Goal: Task Accomplishment & Management: Manage account settings

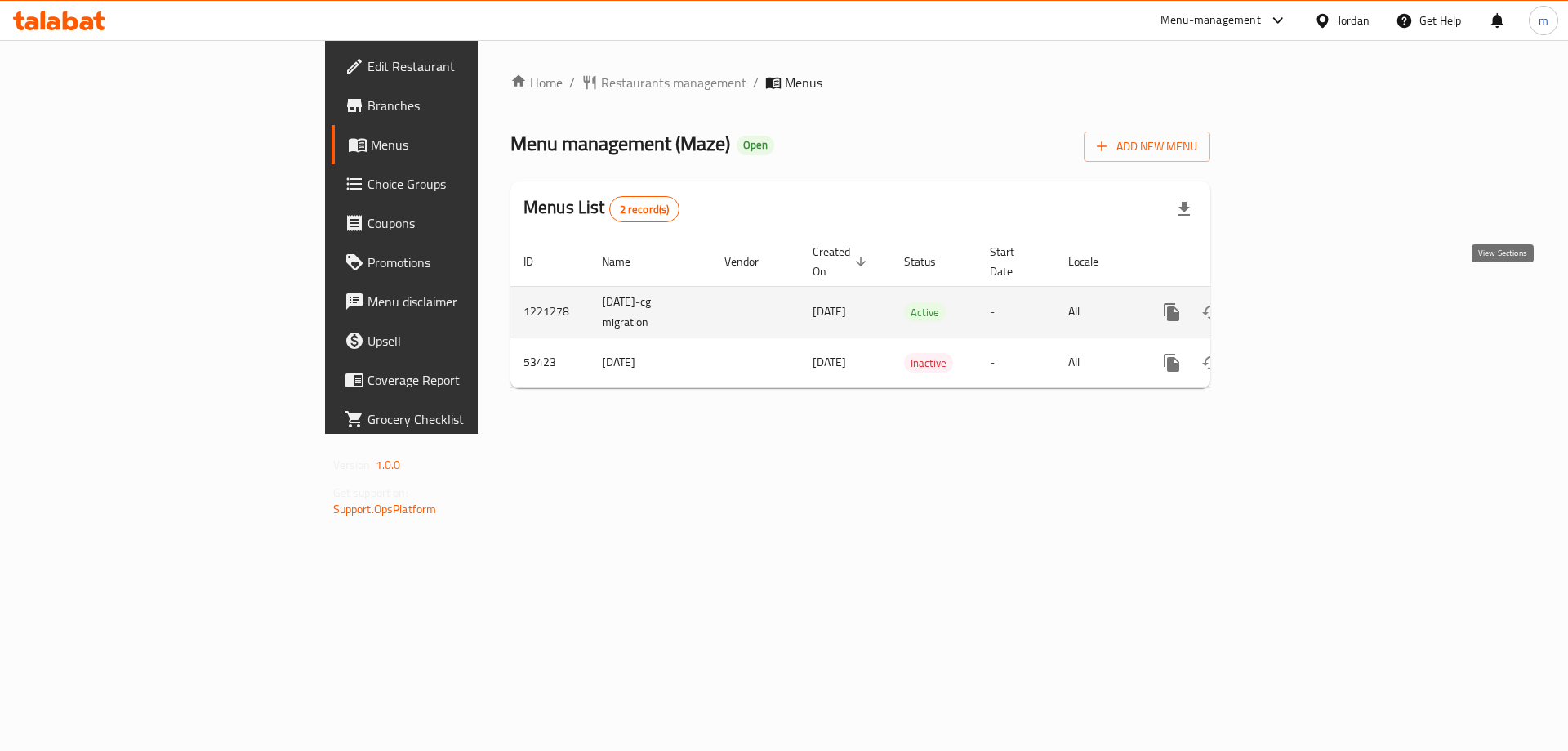
click at [1299, 302] on icon "enhanced table" at bounding box center [1289, 312] width 19 height 19
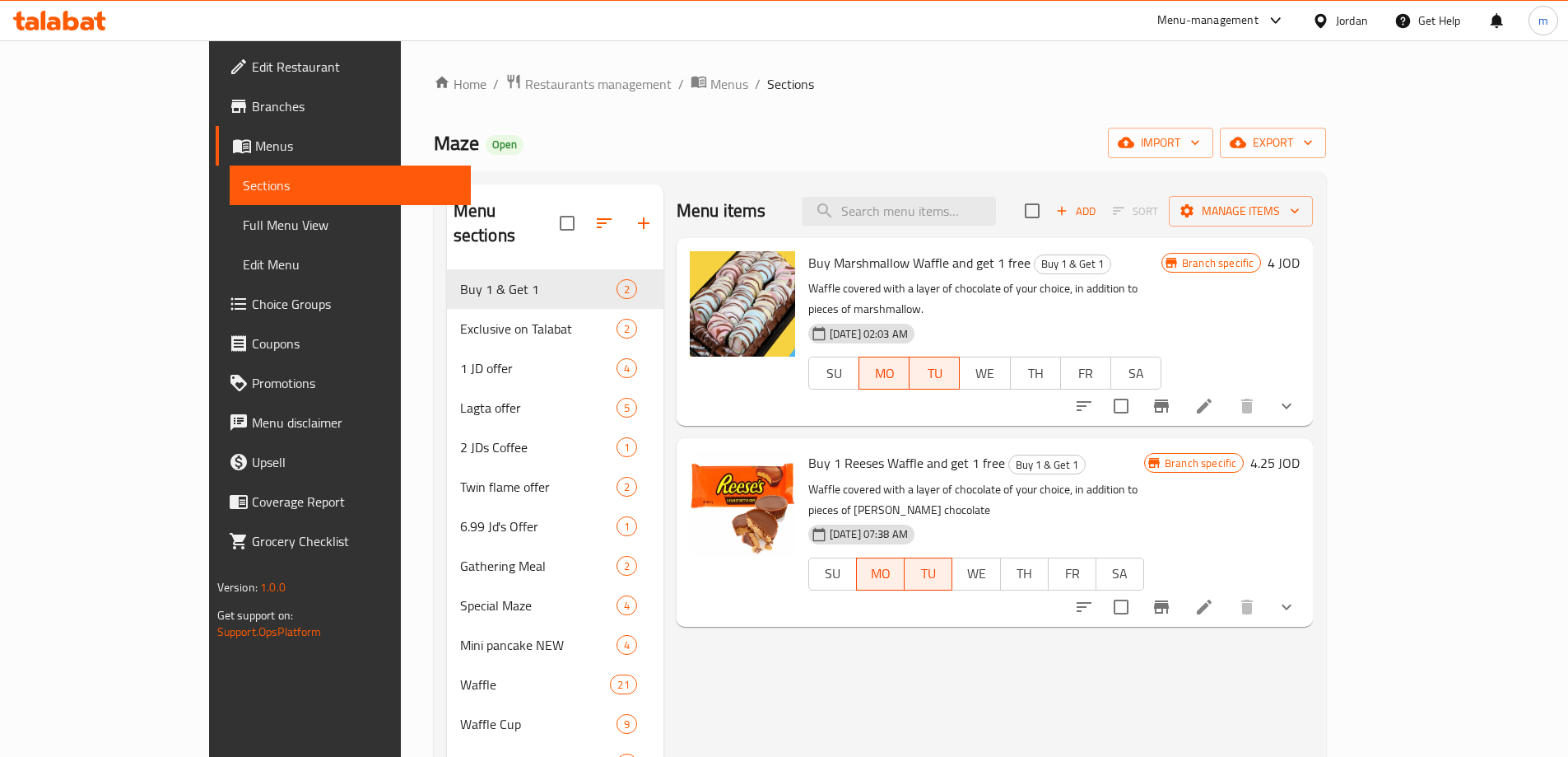
click at [216, 288] on link "Choice Groups" at bounding box center [343, 304] width 255 height 39
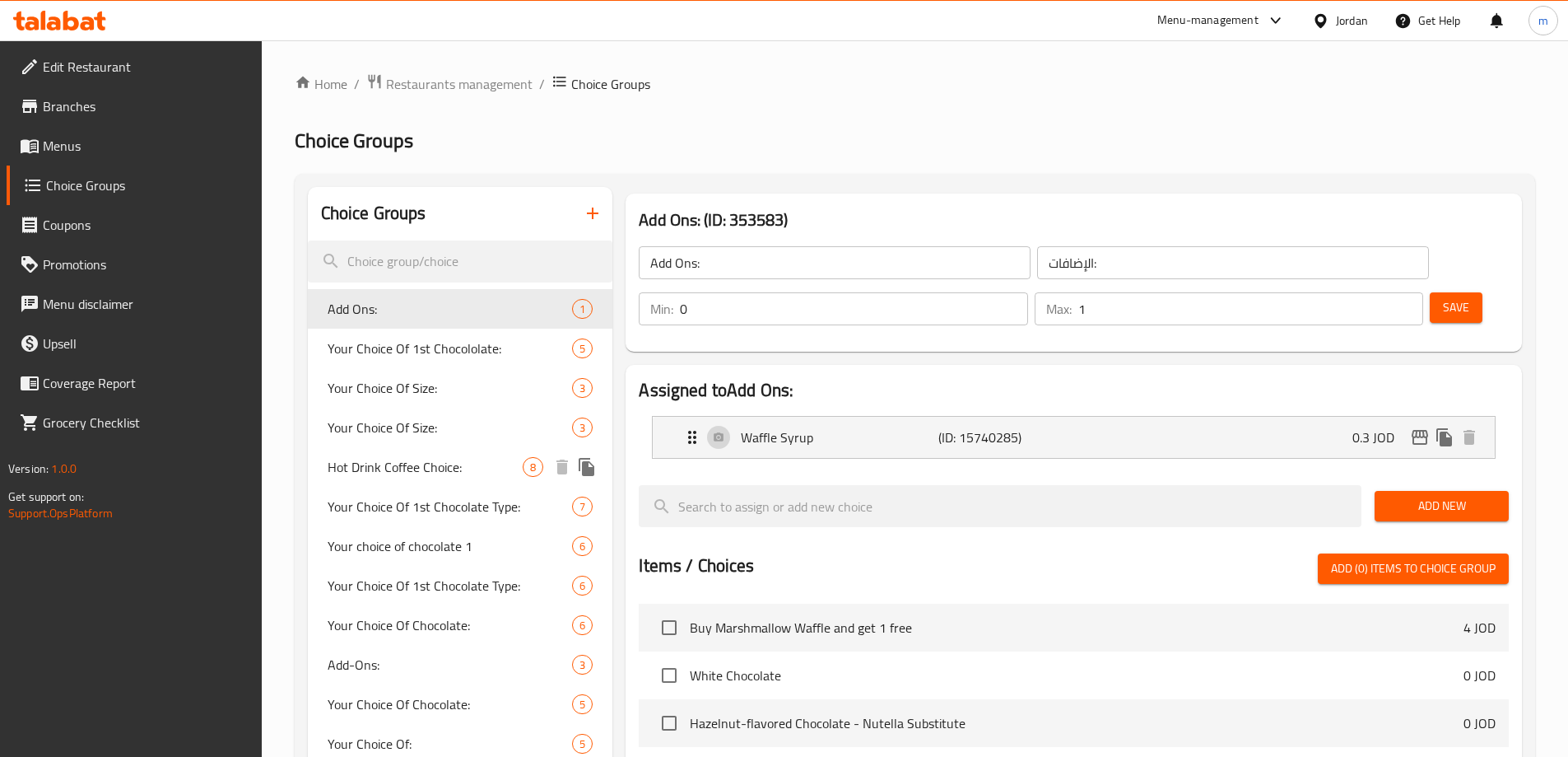
scroll to position [82, 0]
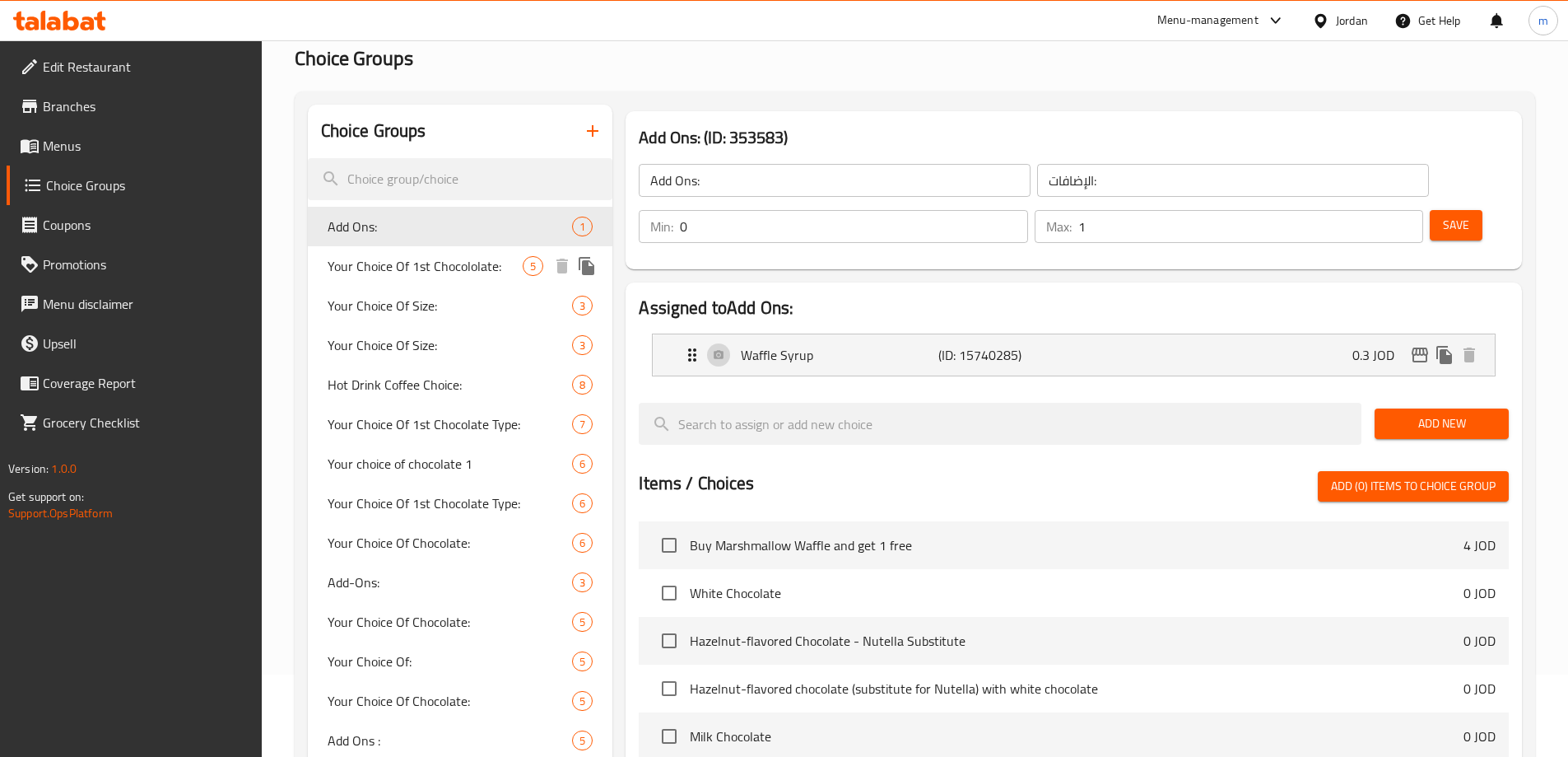
click at [453, 276] on span "Your Choice Of 1st Chocololate:" at bounding box center [426, 265] width 196 height 20
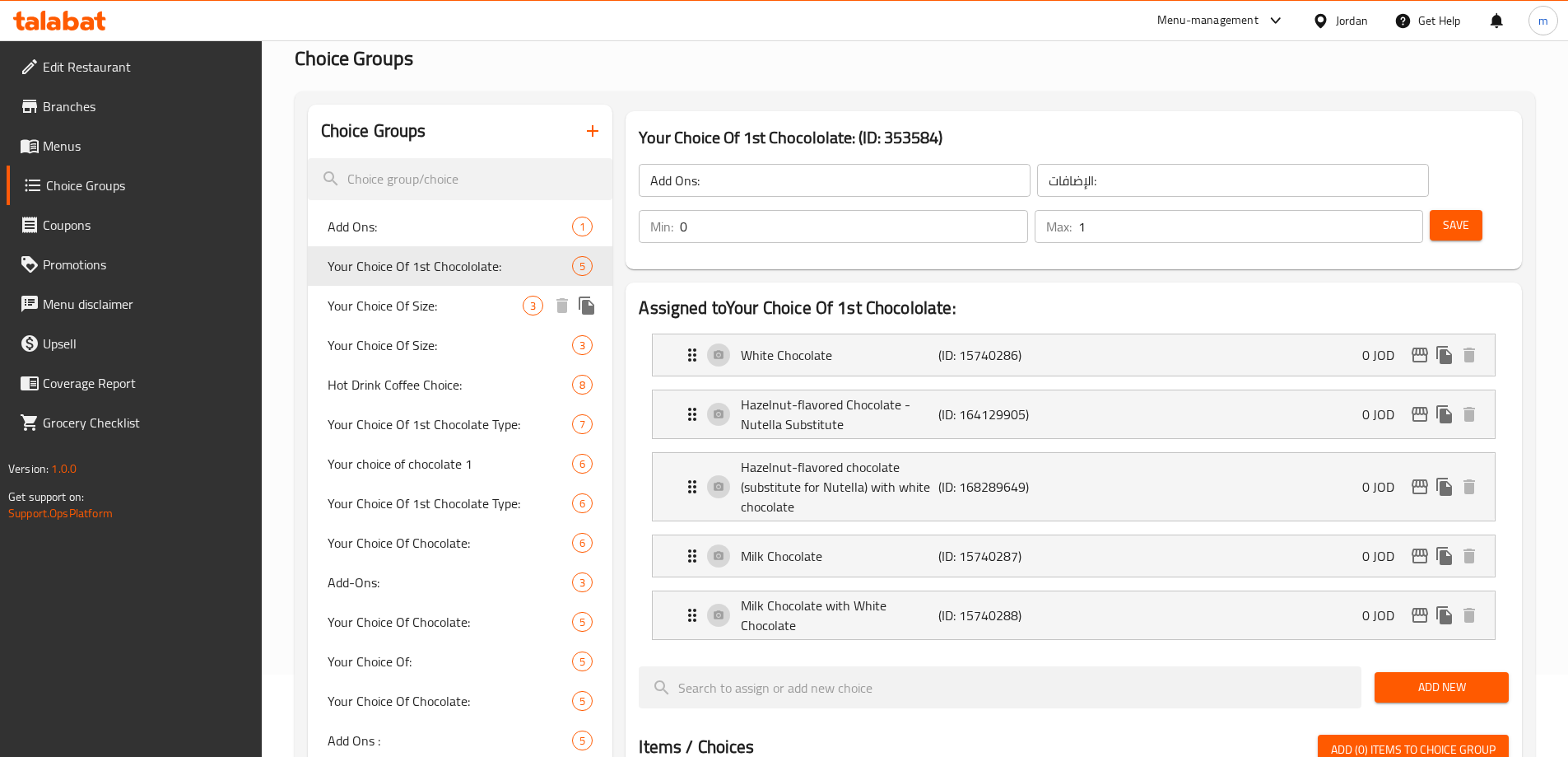
type input "Your Choice Of 1st Chocololate:"
type input "اختيارك الاول من الشوكولاتة:"
type input "1"
click at [451, 306] on span "Your Choice Of Size:" at bounding box center [426, 305] width 196 height 20
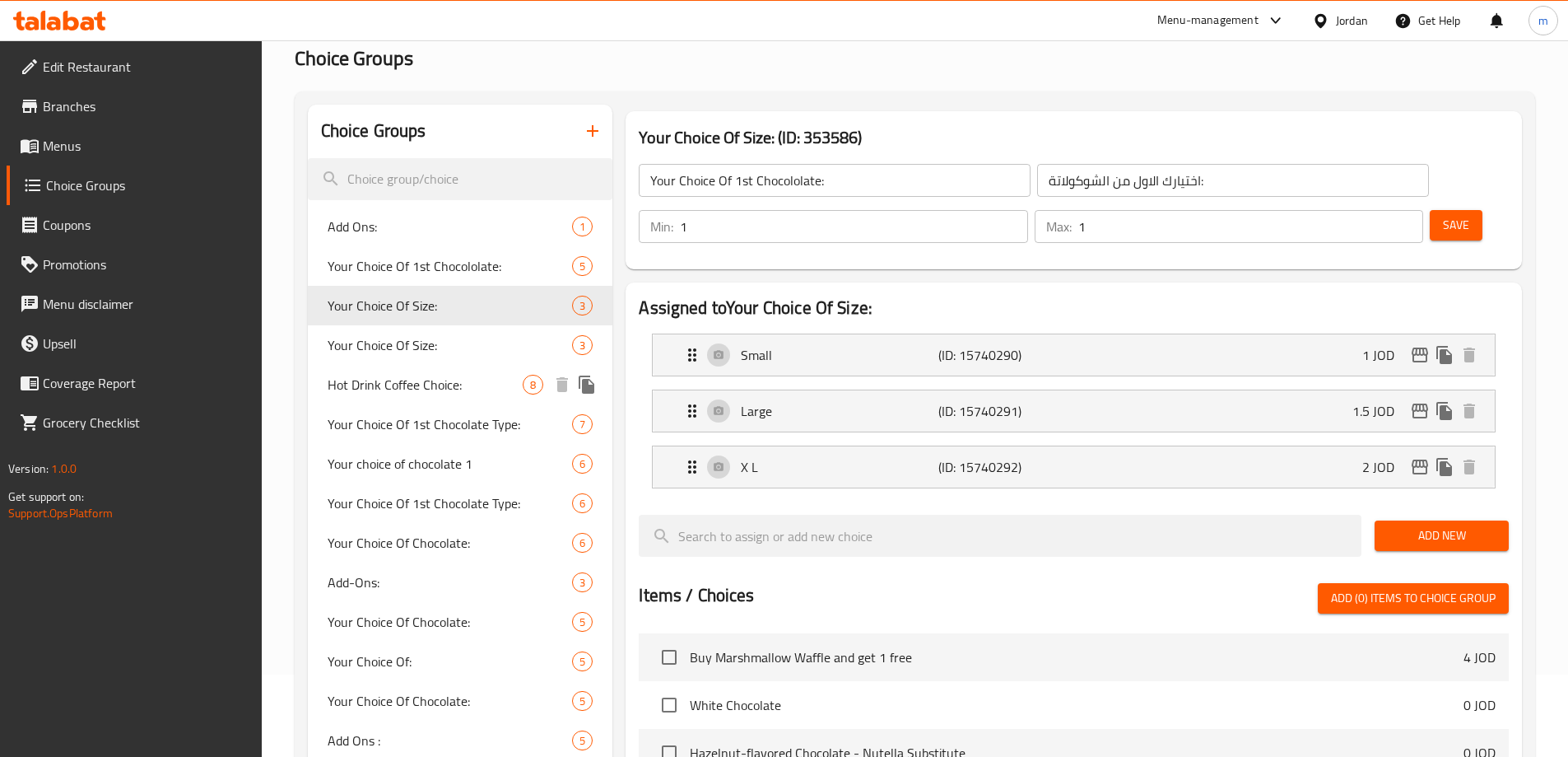
type input "Your Choice Of Size:"
type input "اختيارك من الحجم:"
click at [465, 372] on div "Hot Drink Coffee Choice: 8" at bounding box center [461, 384] width 305 height 39
click at [463, 414] on span "Your Choice Of 1st Chocolate Type:" at bounding box center [450, 423] width 246 height 20
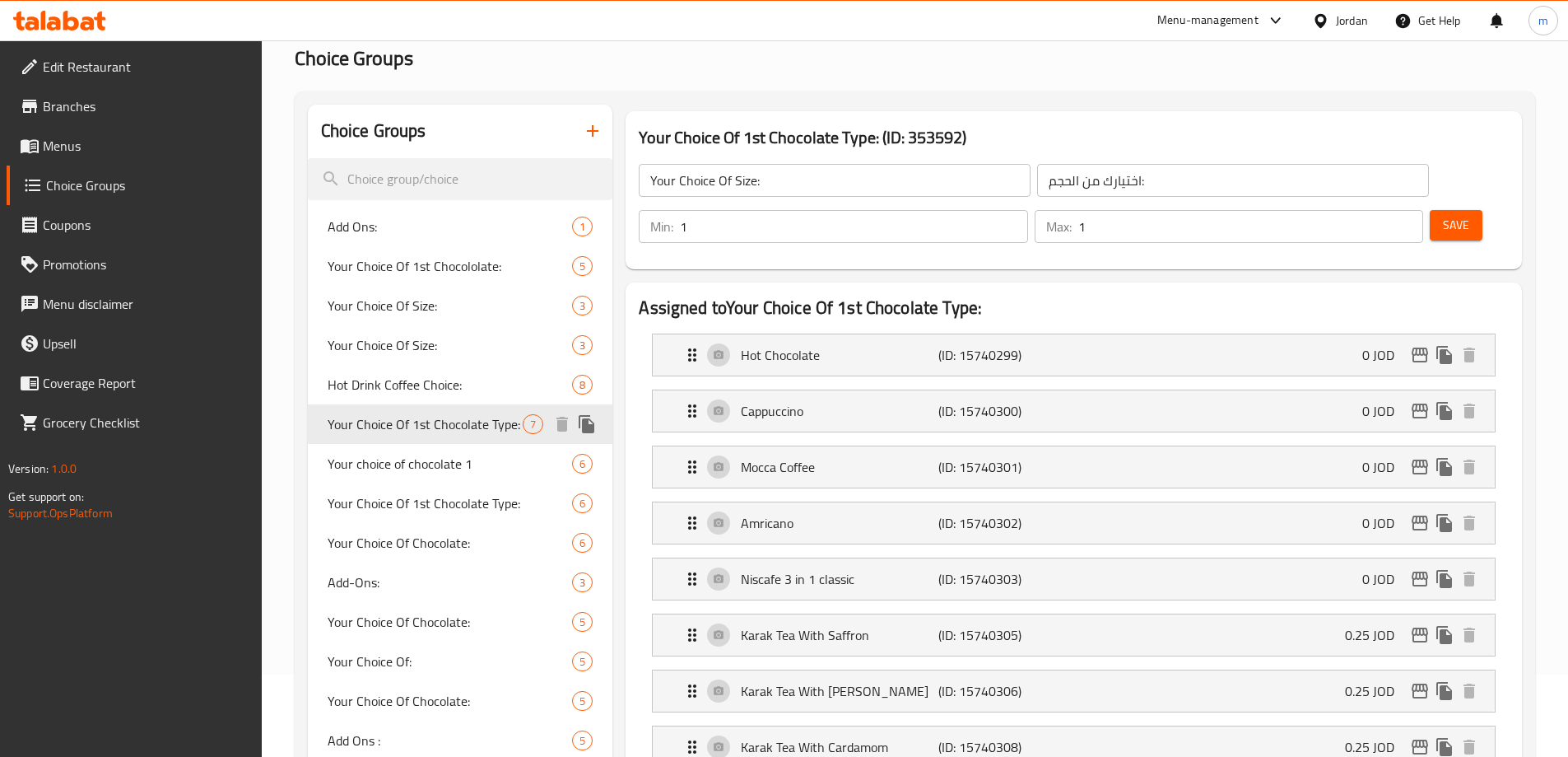
type input "Your Choice Of 1st Chocolate Type:"
type input "اختيارك من النوع الأول من الشوكولاتة:"
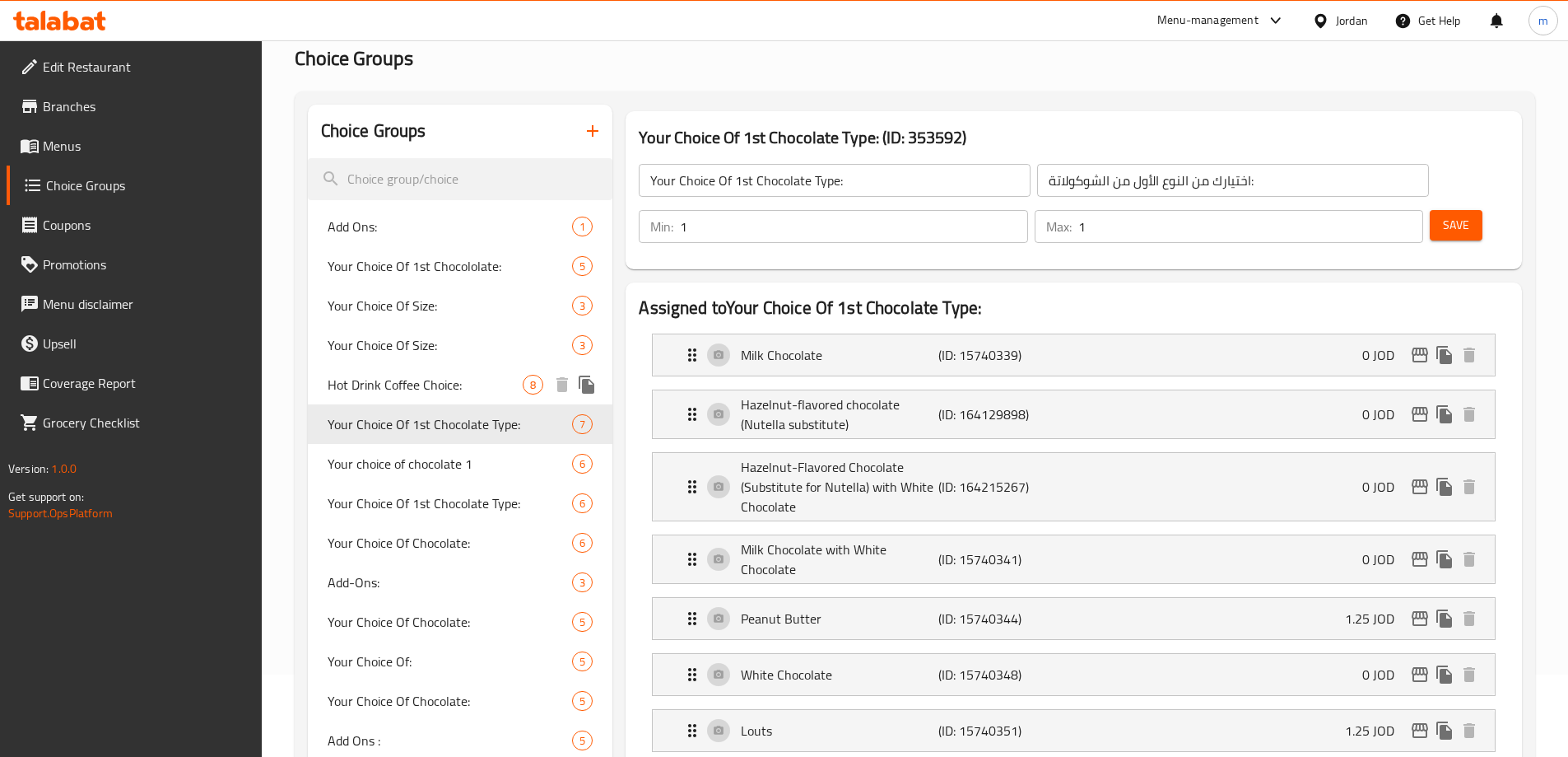
scroll to position [247, 0]
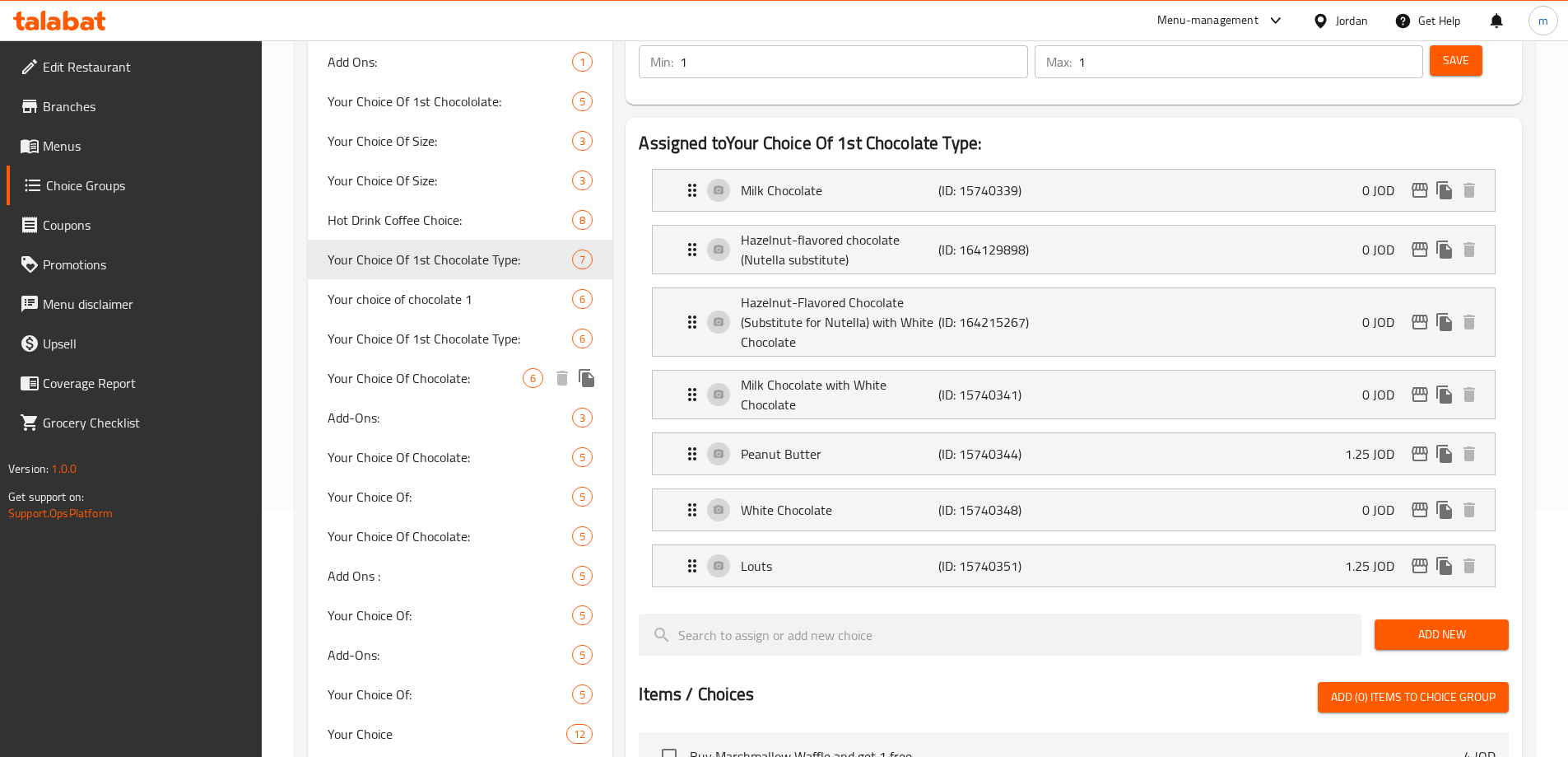
drag, startPoint x: 455, startPoint y: 381, endPoint x: 465, endPoint y: 537, distance: 156.3
click at [450, 377] on span "Your Choice Of Chocolate:" at bounding box center [426, 377] width 196 height 20
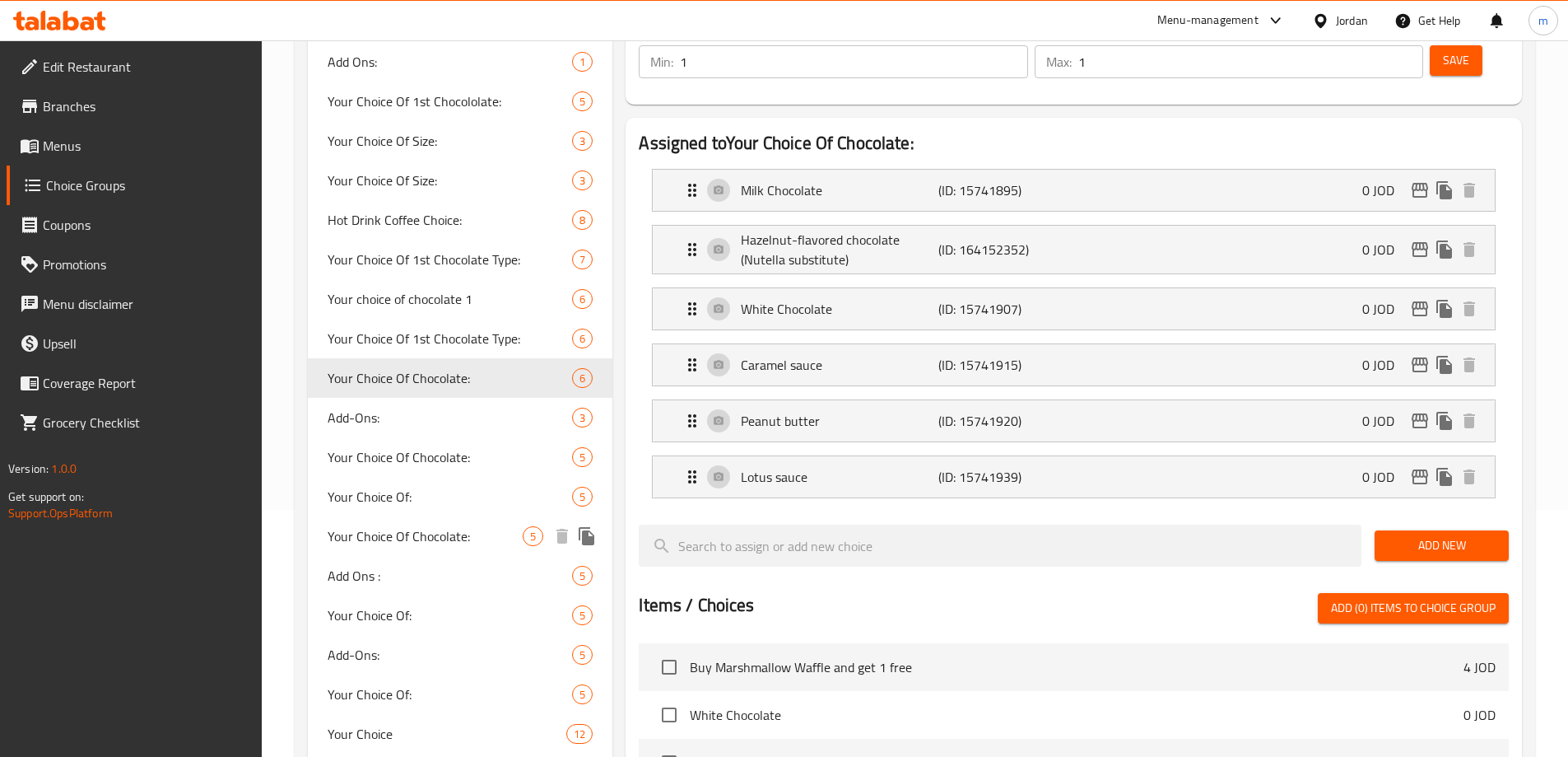
type input "Your Choice Of Chocolate:"
type input "اختيارك من الشوكولاتة:"
click at [1009, 170] on div "Milk Chocolate (ID: 15741895) 0 JOD" at bounding box center [1078, 190] width 793 height 41
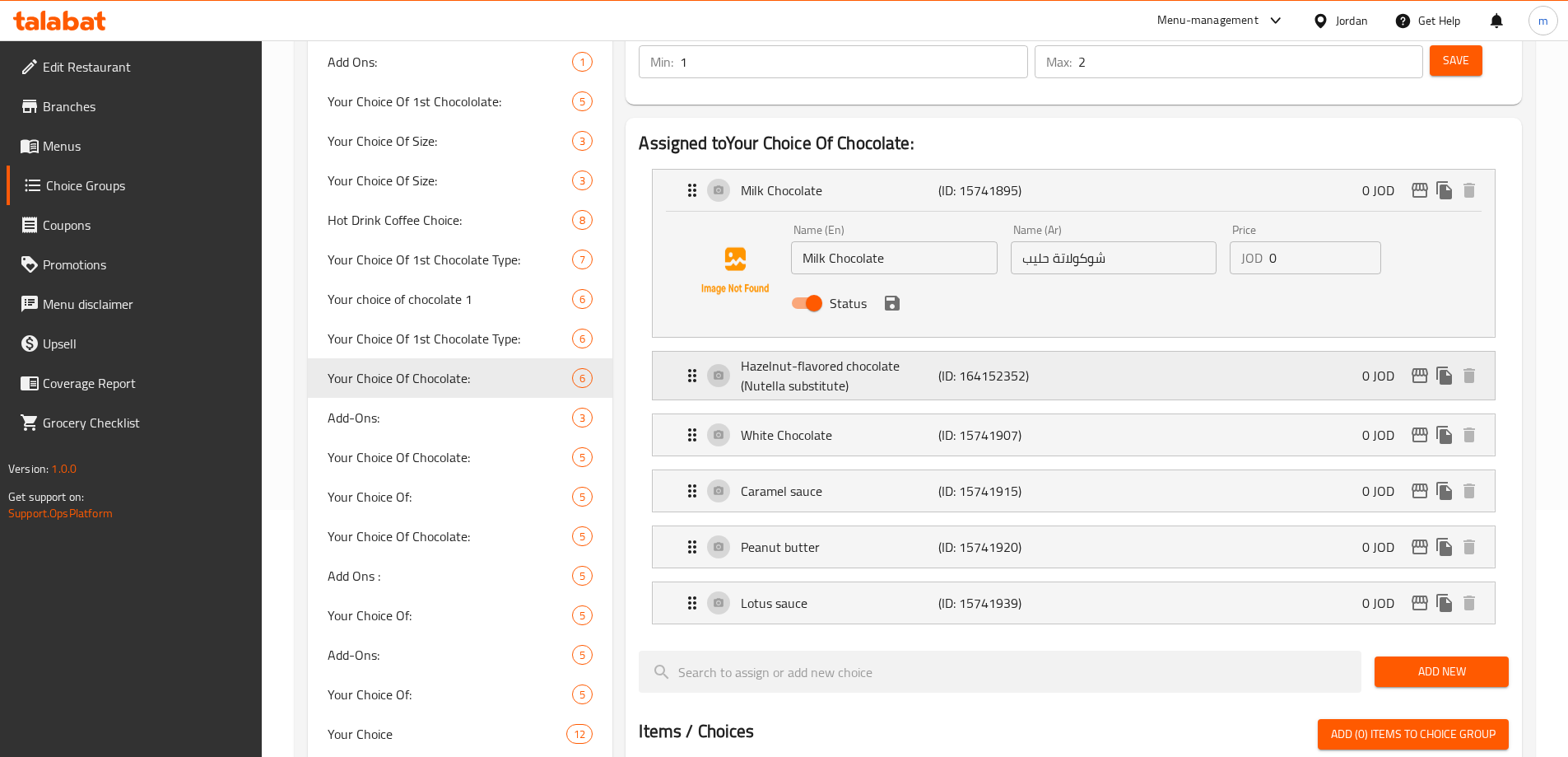
click at [977, 365] on p "(ID: 164152352)" at bounding box center [1004, 375] width 131 height 20
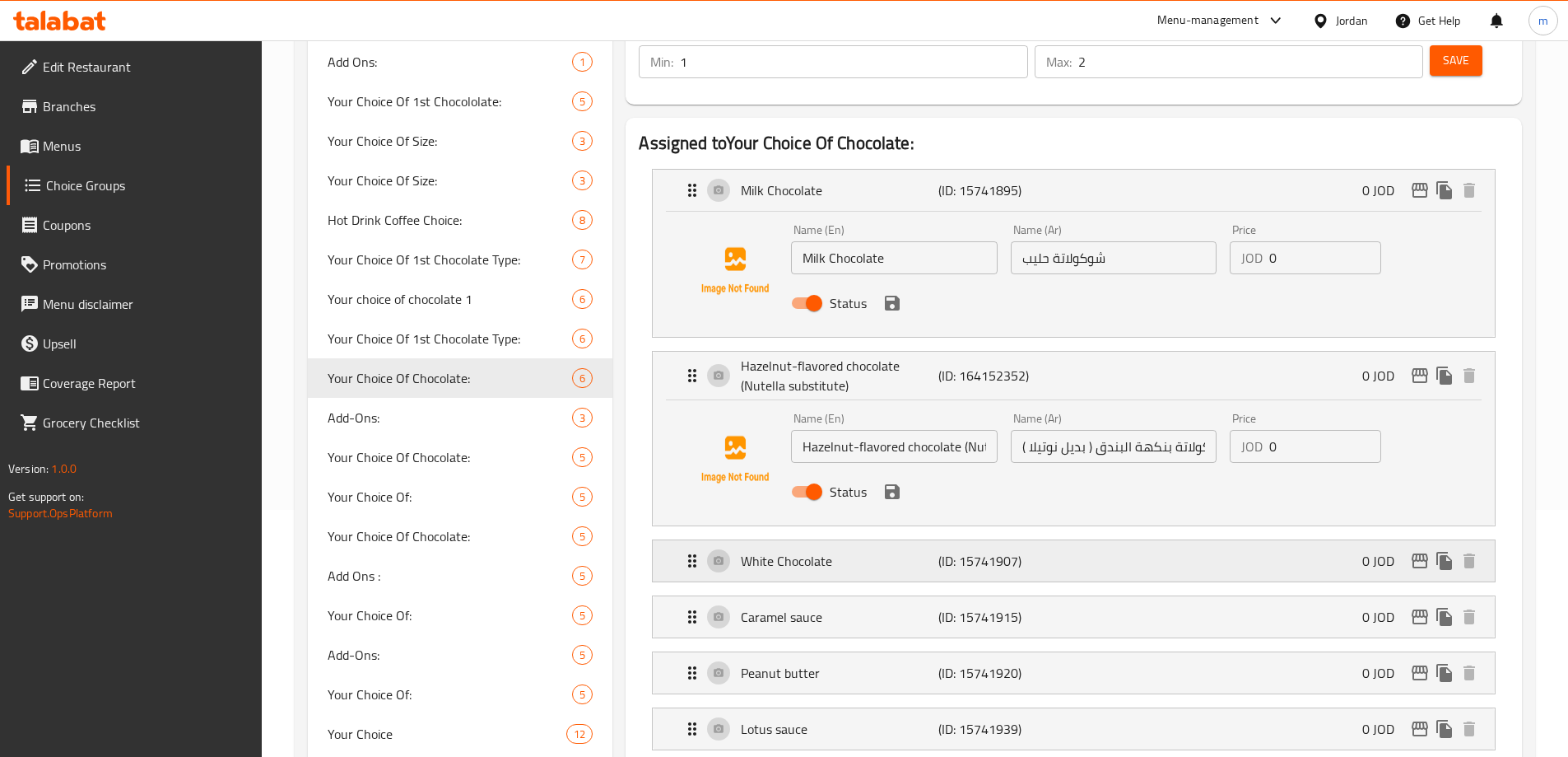
click at [918, 540] on div "White Chocolate (ID: 15741907) 0 JOD" at bounding box center [1078, 561] width 793 height 41
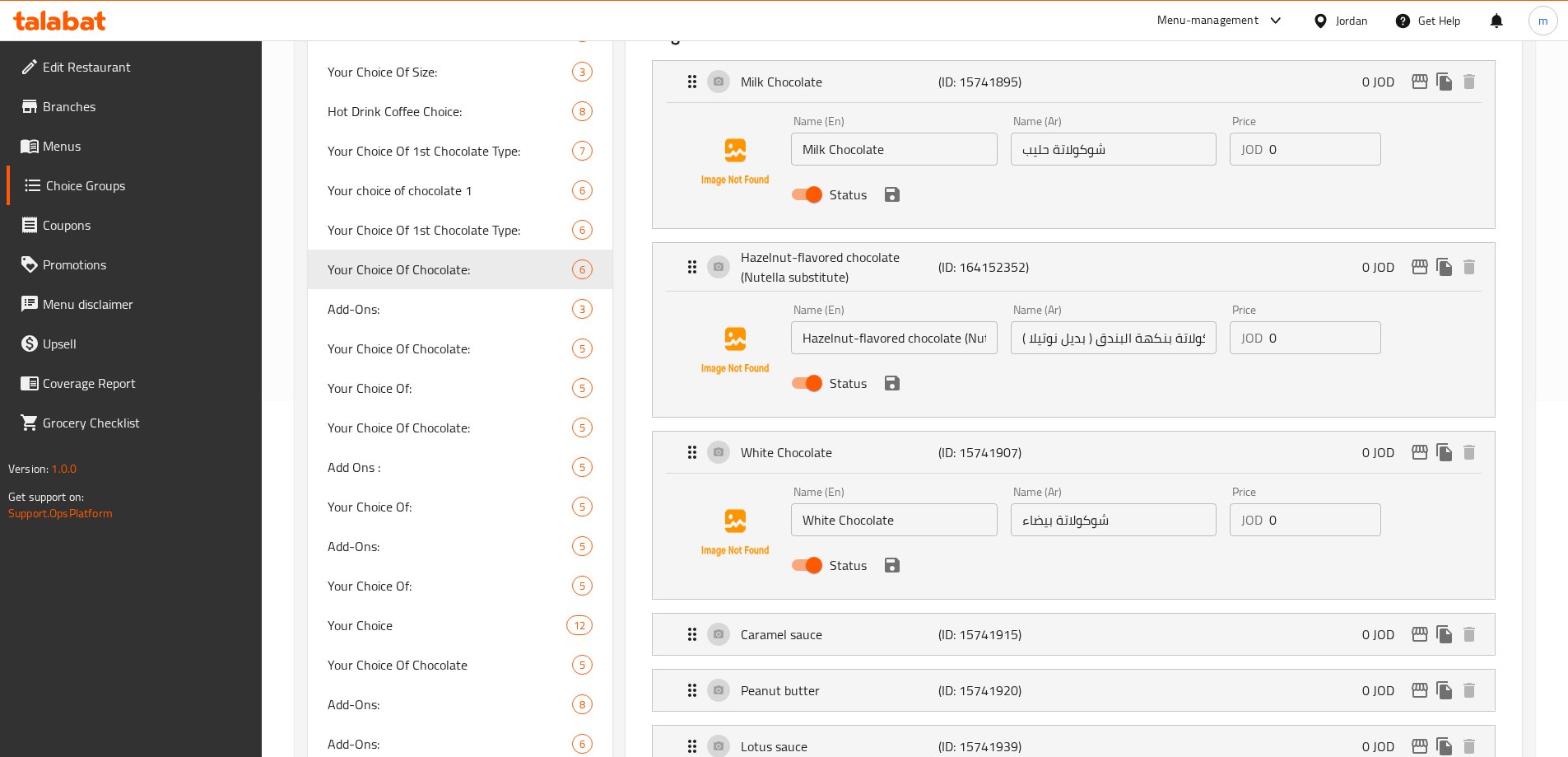
scroll to position [494, 0]
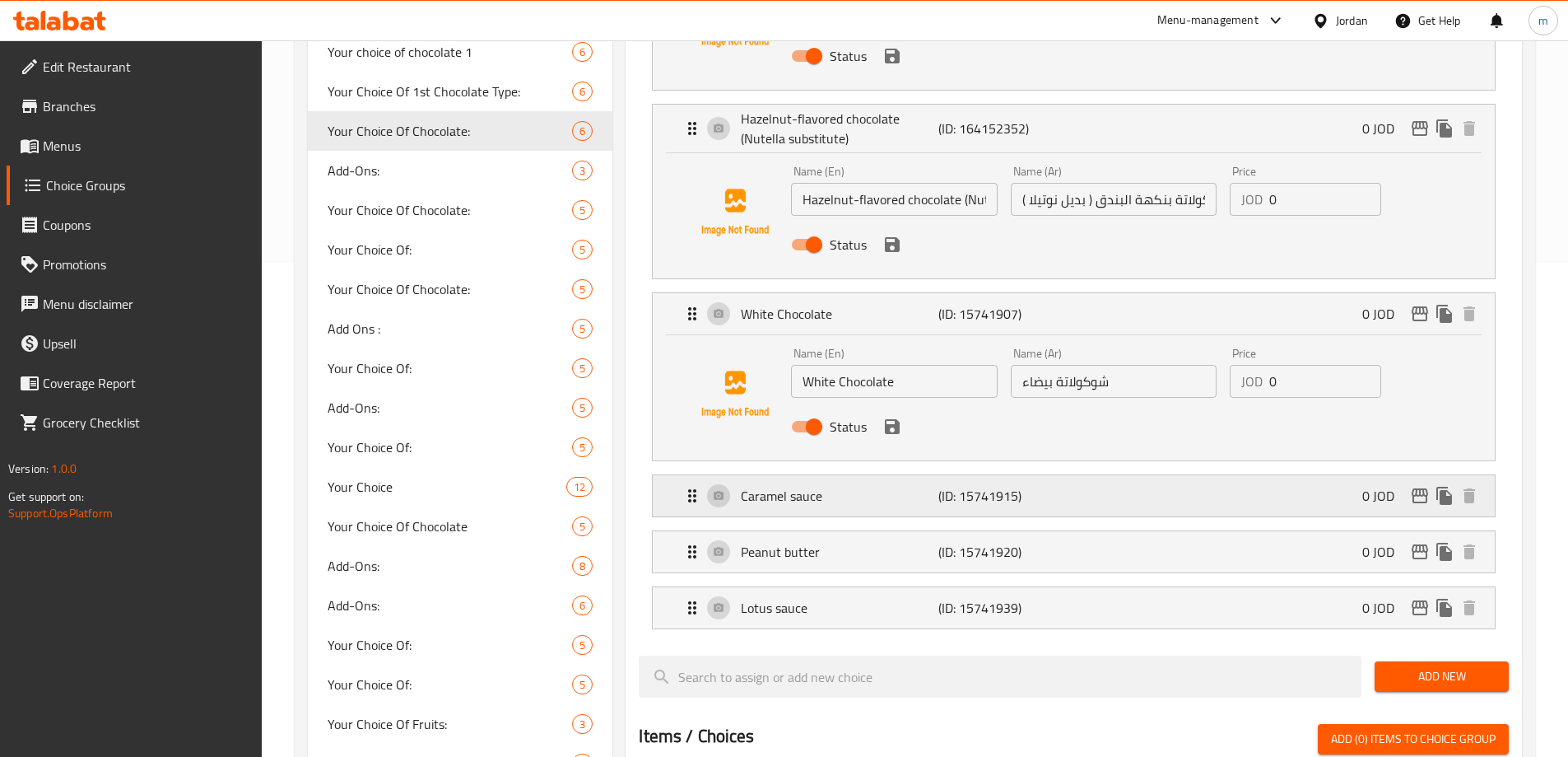
click at [787, 486] on p "Caramel sauce" at bounding box center [839, 495] width 197 height 20
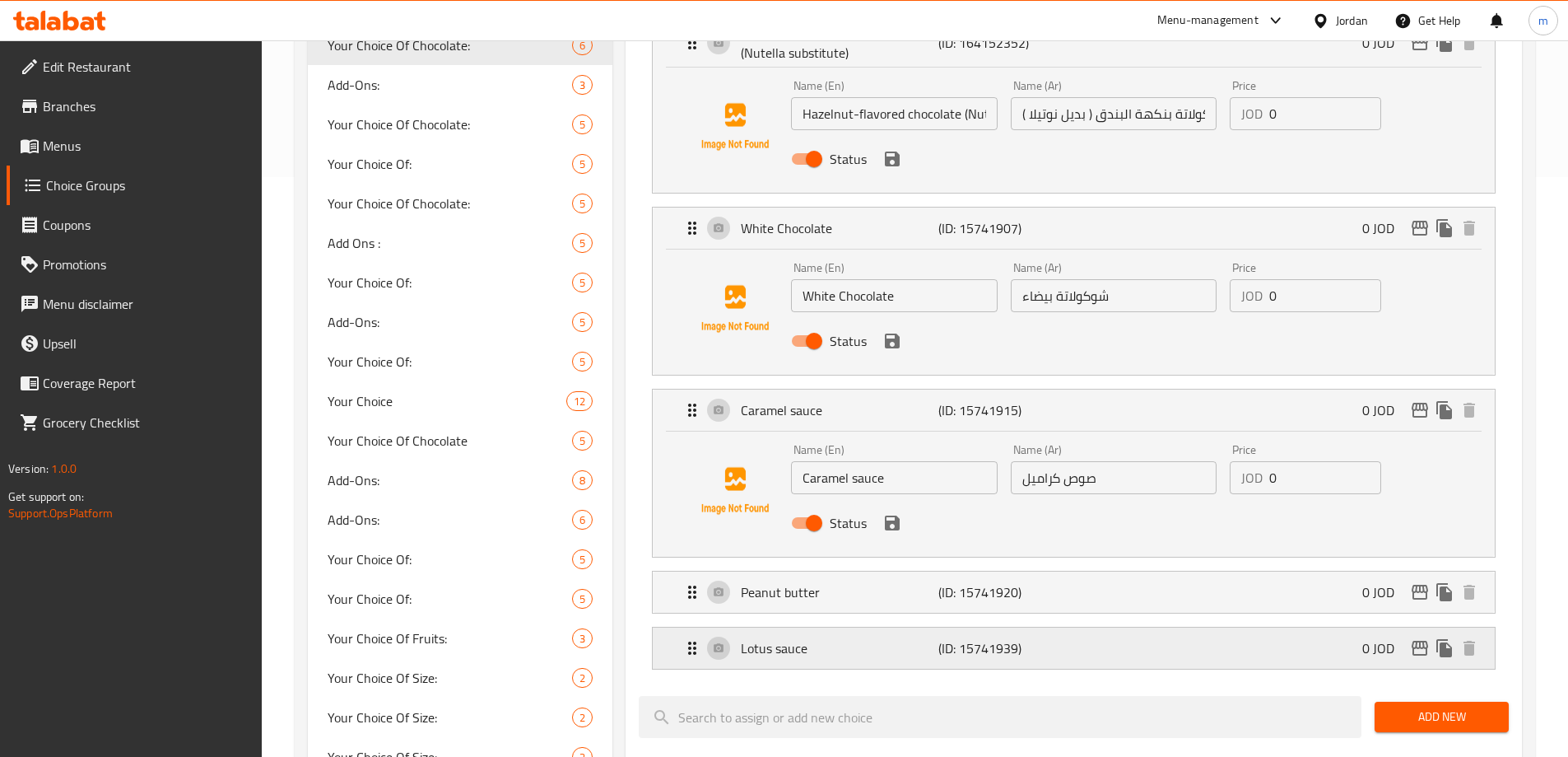
scroll to position [659, 0]
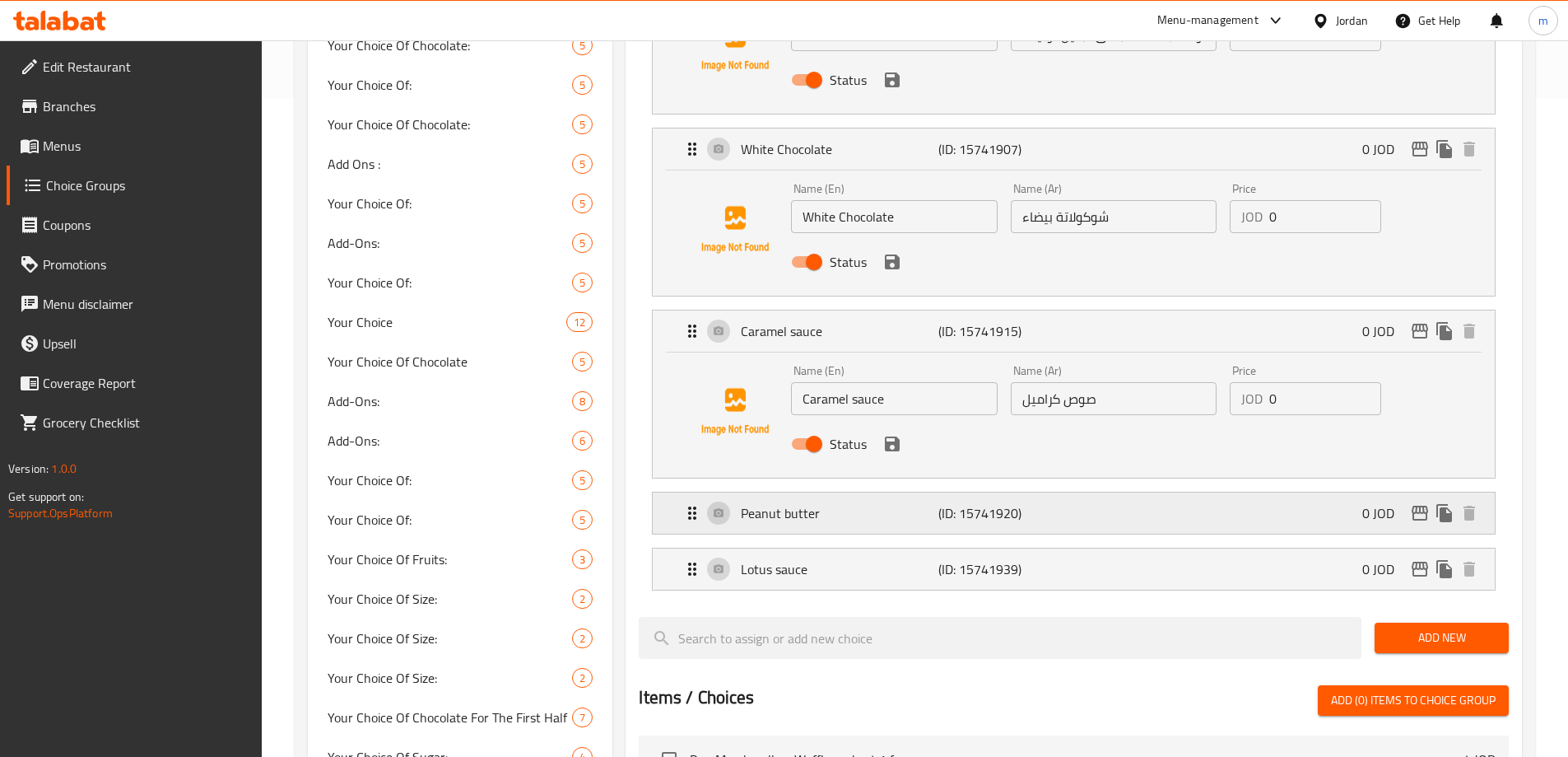
click at [950, 504] on p "(ID: 15741920)" at bounding box center [1004, 513] width 131 height 20
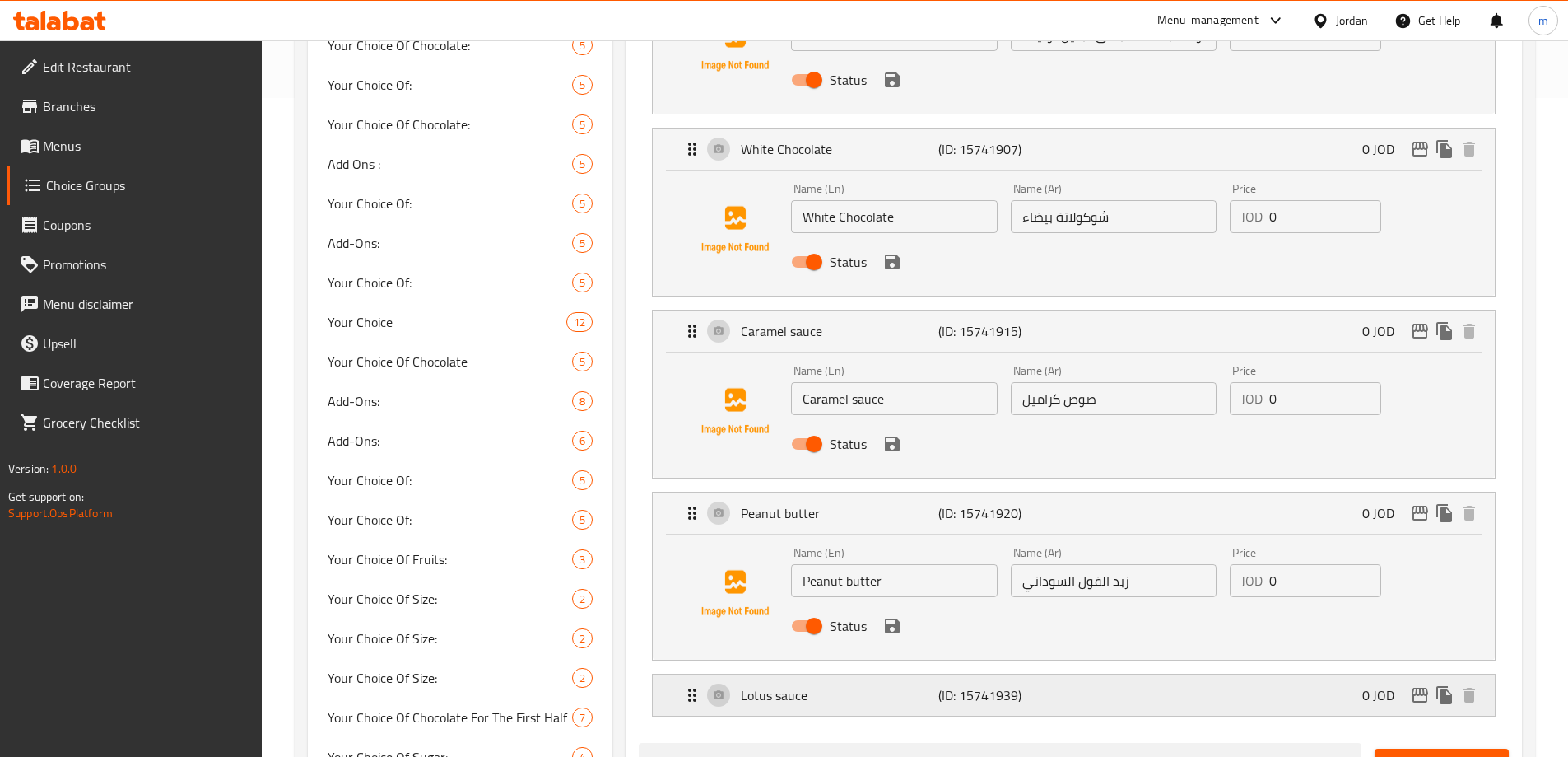
click at [899, 649] on nav "Milk Chocolate (ID: 15741895) 0 JOD Name (En) Milk Chocolate Name (En) Name (Ar…" at bounding box center [1074, 236] width 870 height 986
click at [907, 674] on div "Lotus sauce (ID: 15741939) 0 JOD" at bounding box center [1078, 695] width 793 height 41
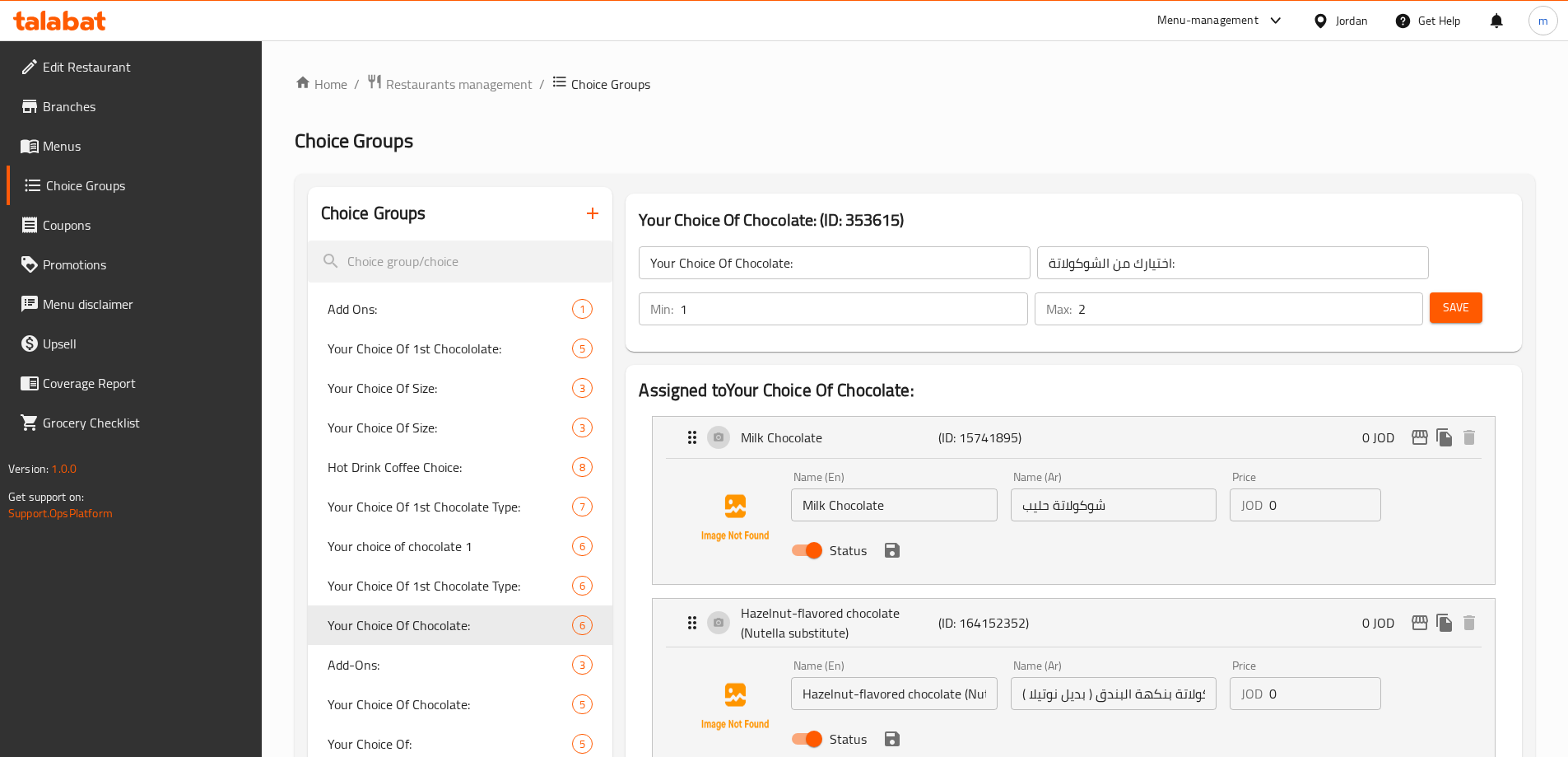
click at [1277, 294] on div "Your Choice Of Chocolate: ​ اختيارك من الشوكولاتة: ​ Min: 1 ​ Max: 2 ​ Save" at bounding box center [1073, 285] width 883 height 119
click at [805, 131] on h2 "Choice Groups" at bounding box center [915, 141] width 1240 height 26
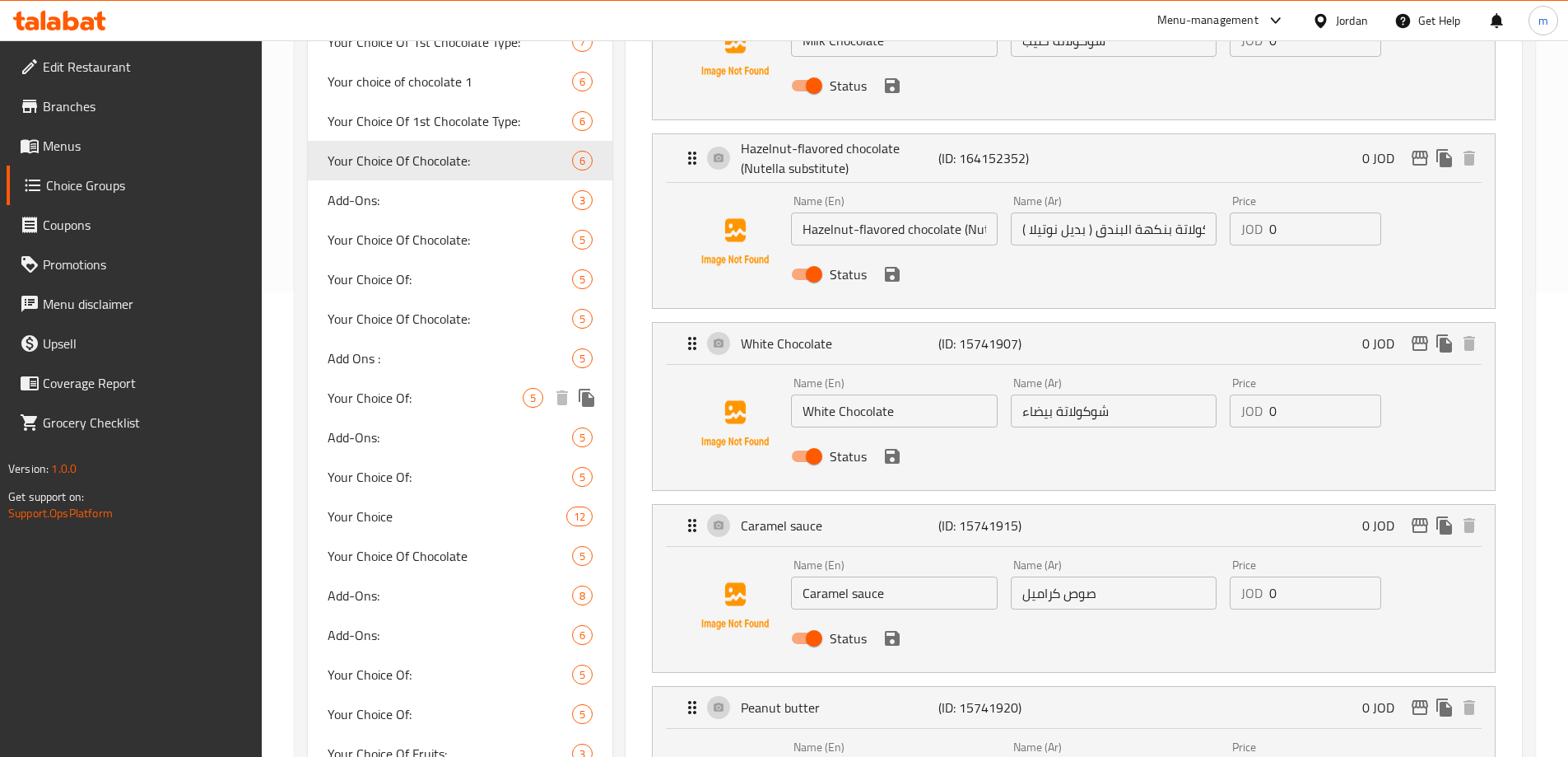
scroll to position [494, 0]
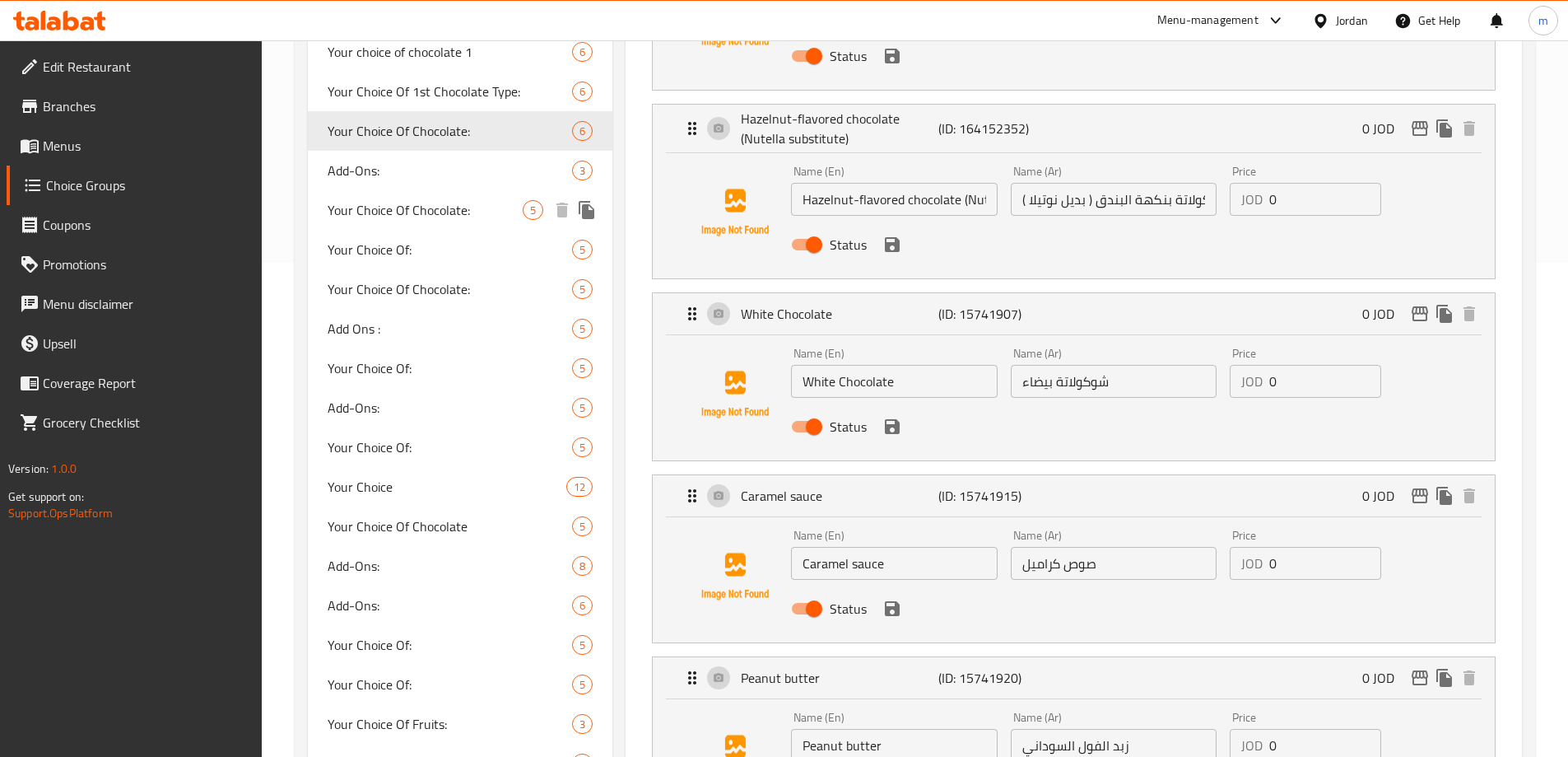
click at [479, 216] on span "Your Choice Of Chocolate:" at bounding box center [426, 209] width 196 height 20
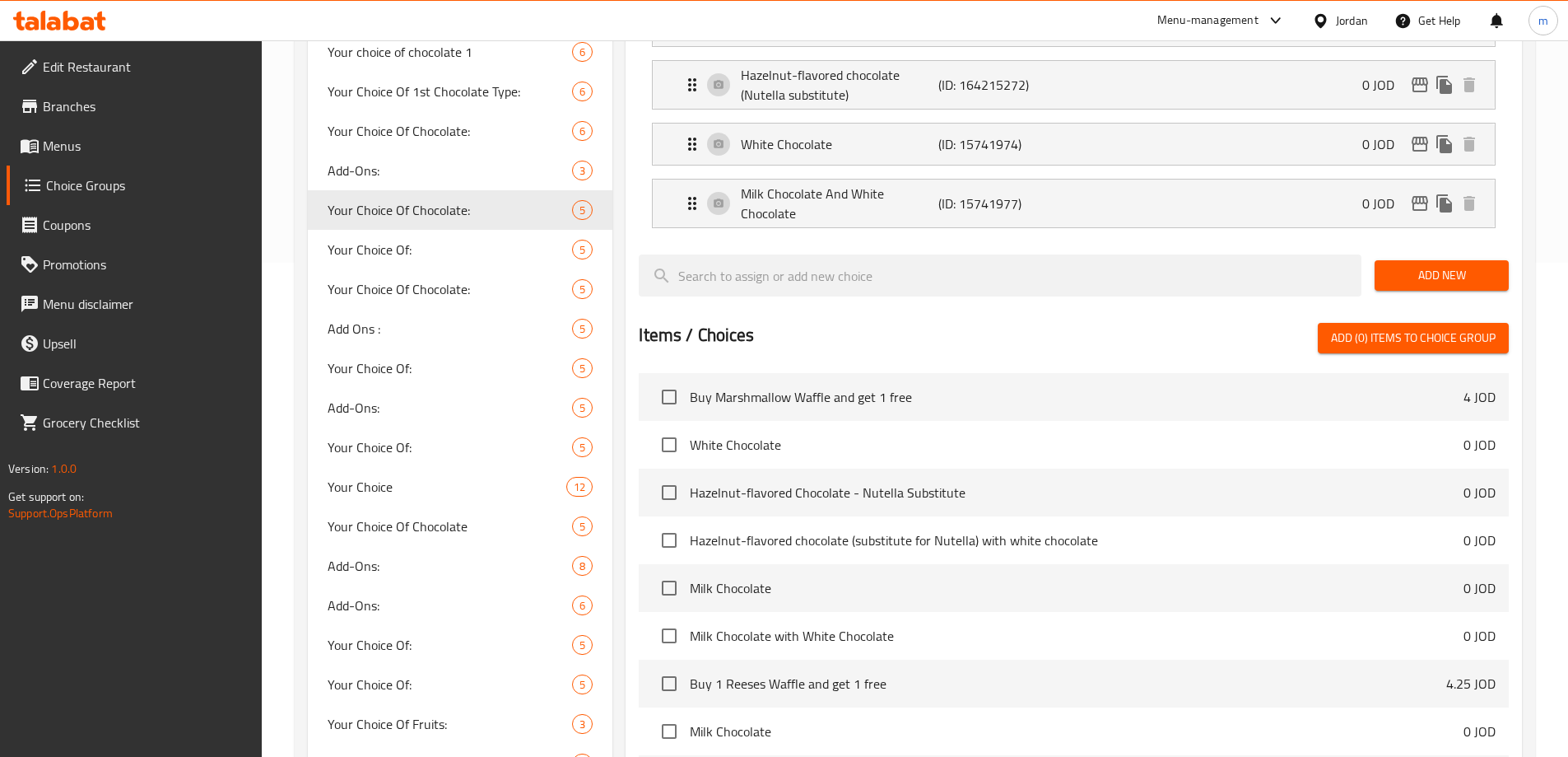
type input "1"
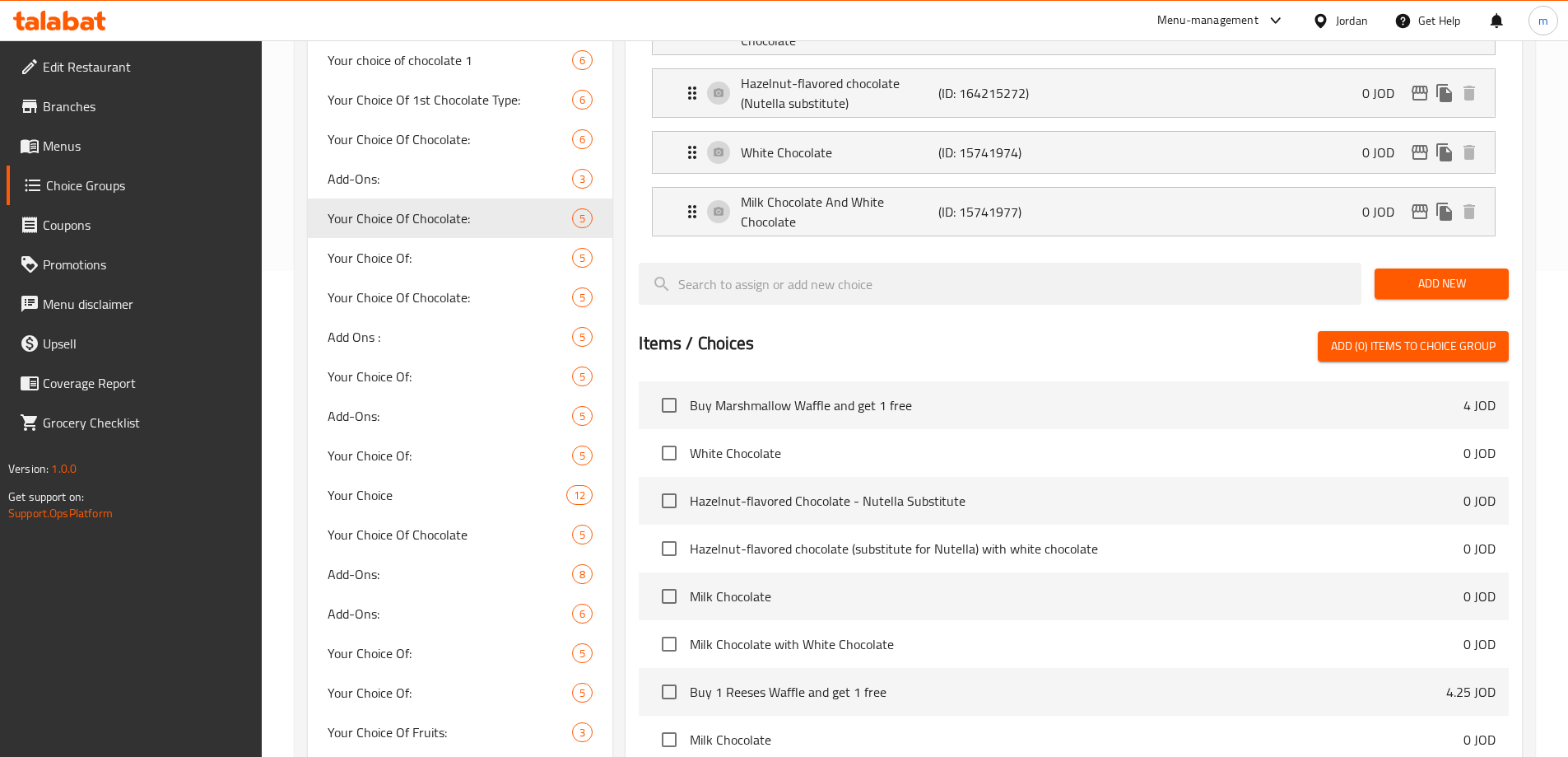
scroll to position [576, 0]
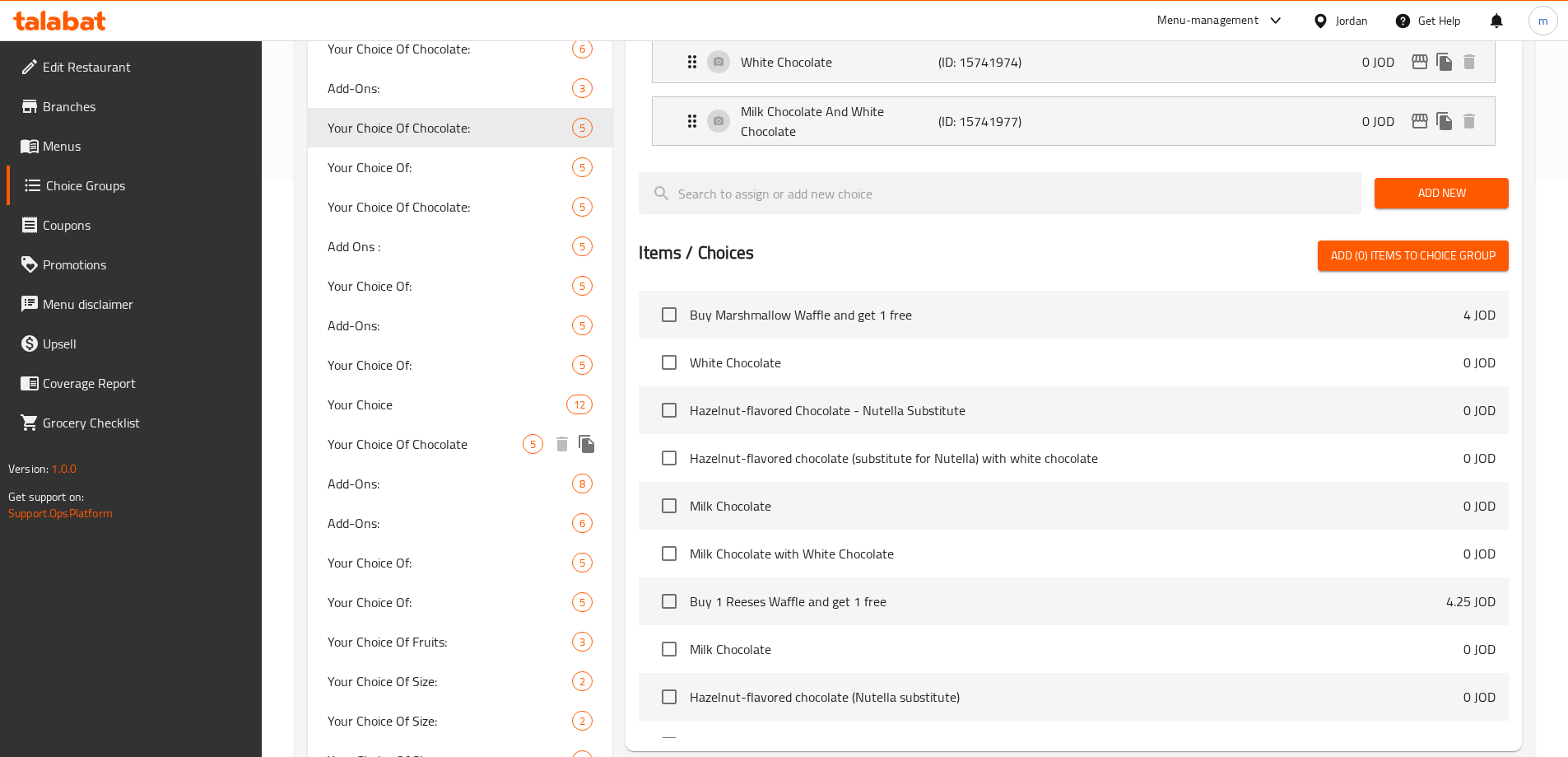
click at [457, 453] on span "Your Choice Of Chocolate" at bounding box center [426, 443] width 196 height 20
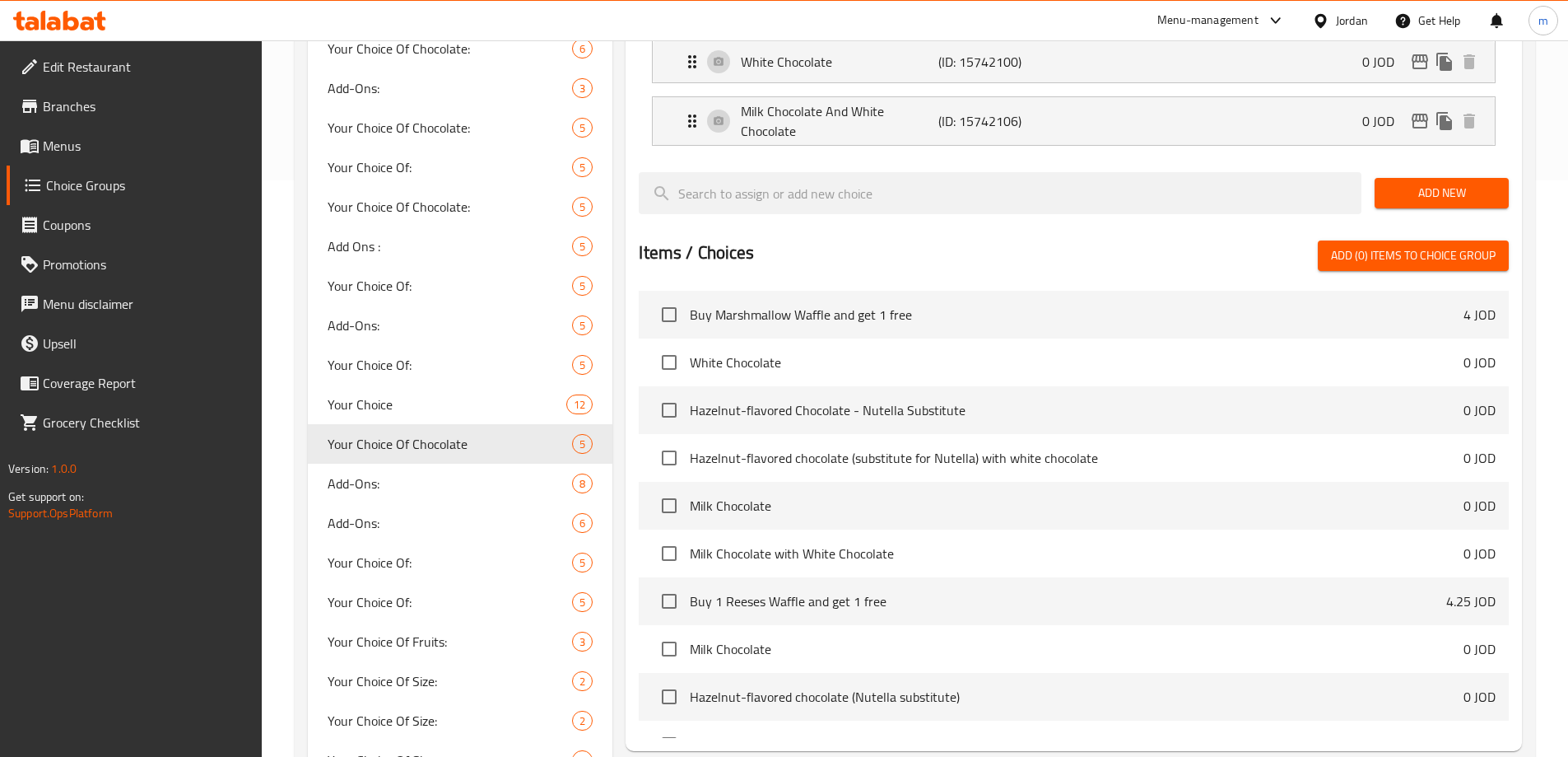
type input "Your Choice Of Chocolate"
type input "اختيارك من الشوكولاتة"
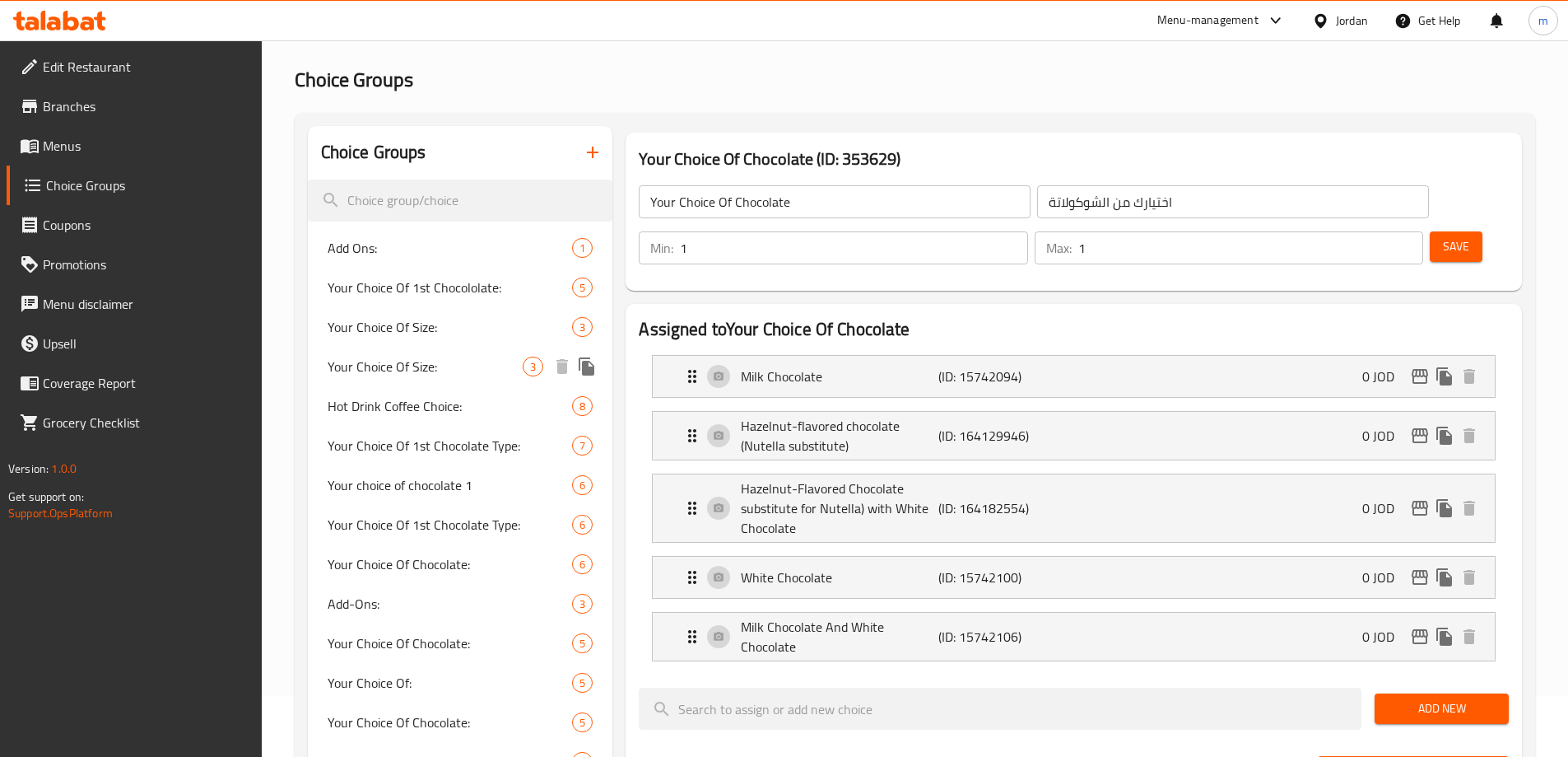
scroll to position [0, 0]
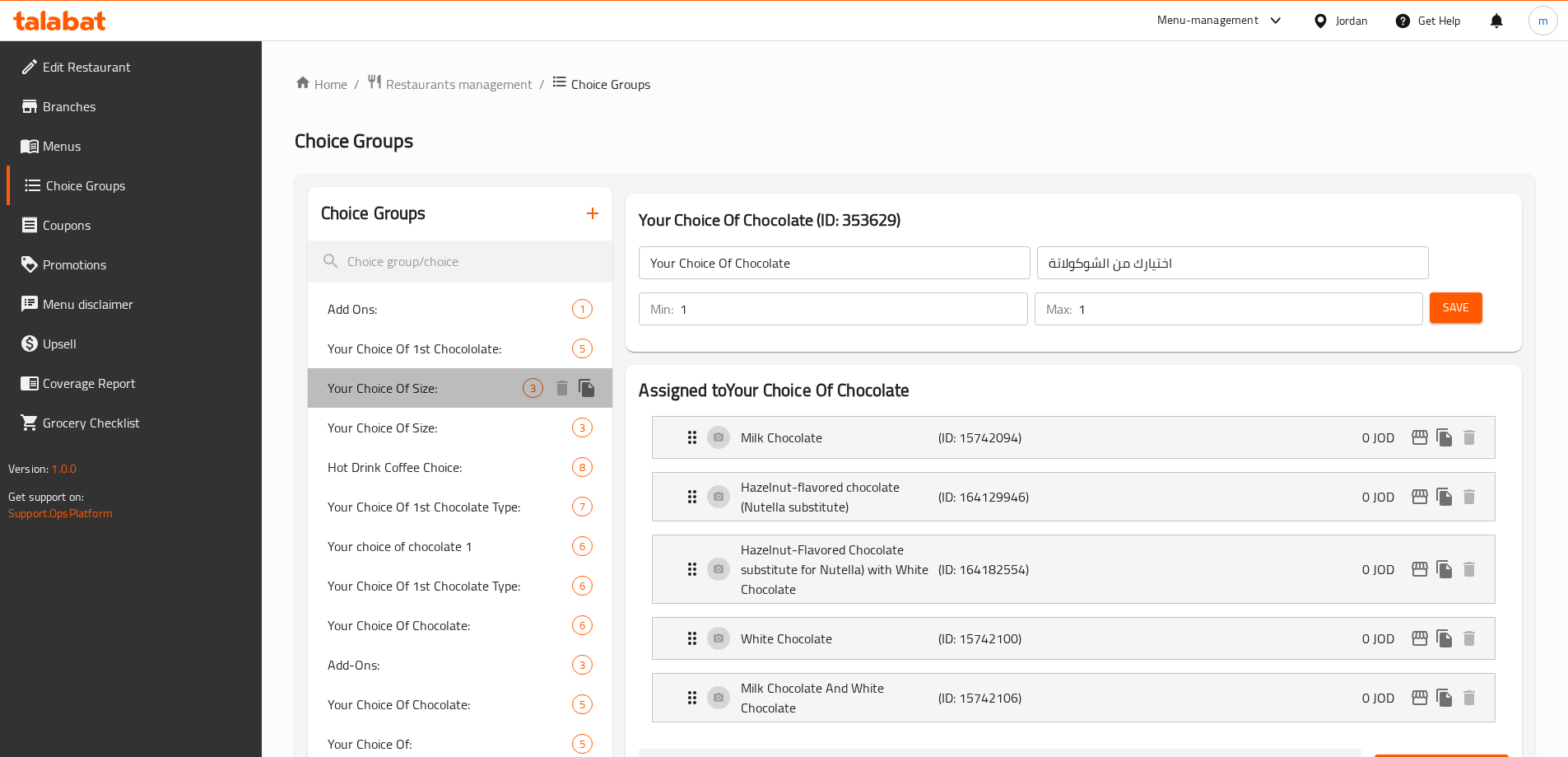
click at [478, 370] on div "Your Choice Of Size: 3" at bounding box center [461, 387] width 305 height 39
click at [477, 353] on span "Your Choice Of 1st Chocololate:" at bounding box center [450, 348] width 246 height 20
type input "Your Choice Of 1st Chocololate:"
type input "اختيارك الاول من الشوكولاتة:"
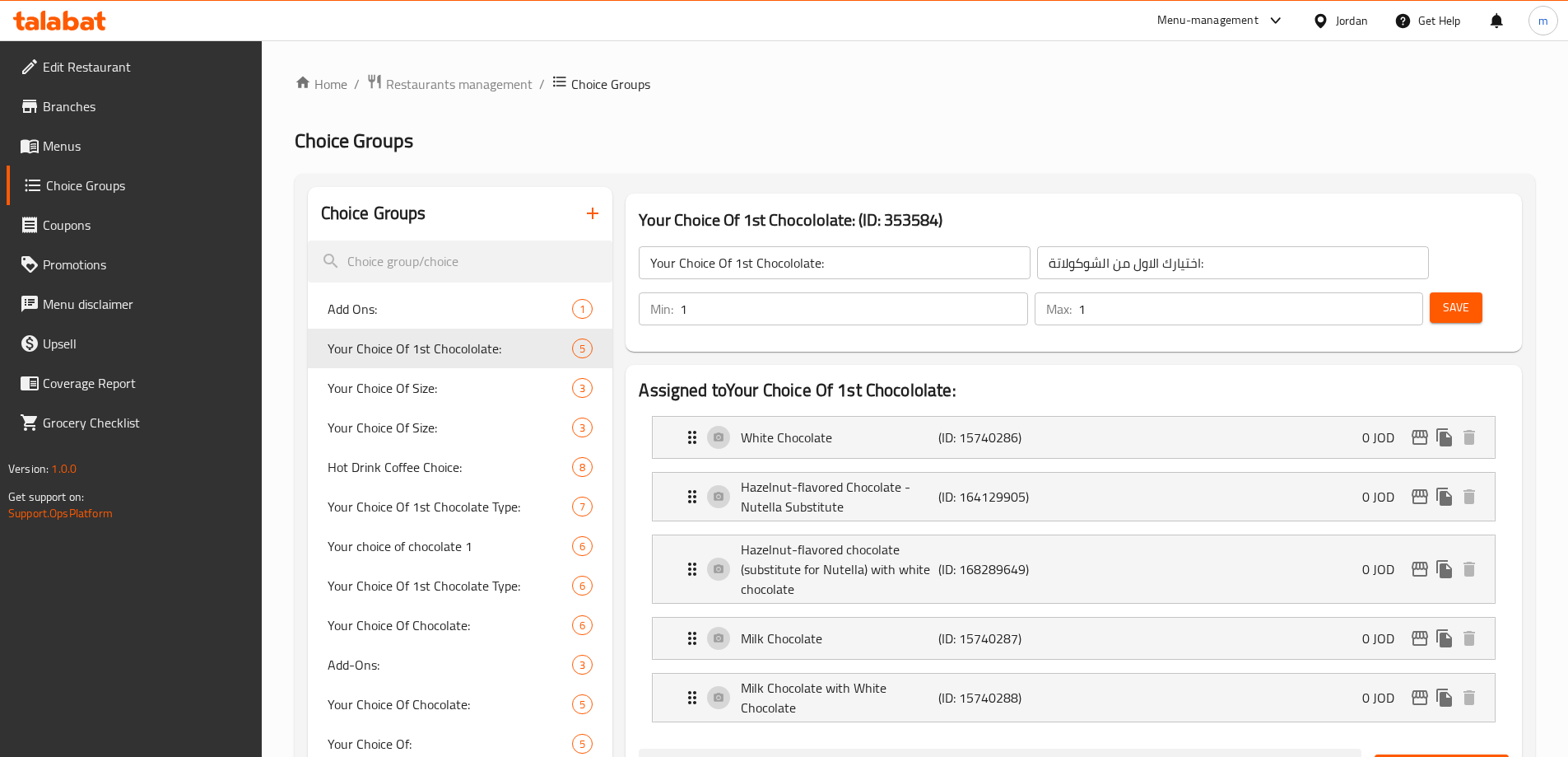
click at [896, 89] on ol "Home / Restaurants management / Choice Groups" at bounding box center [915, 84] width 1240 height 21
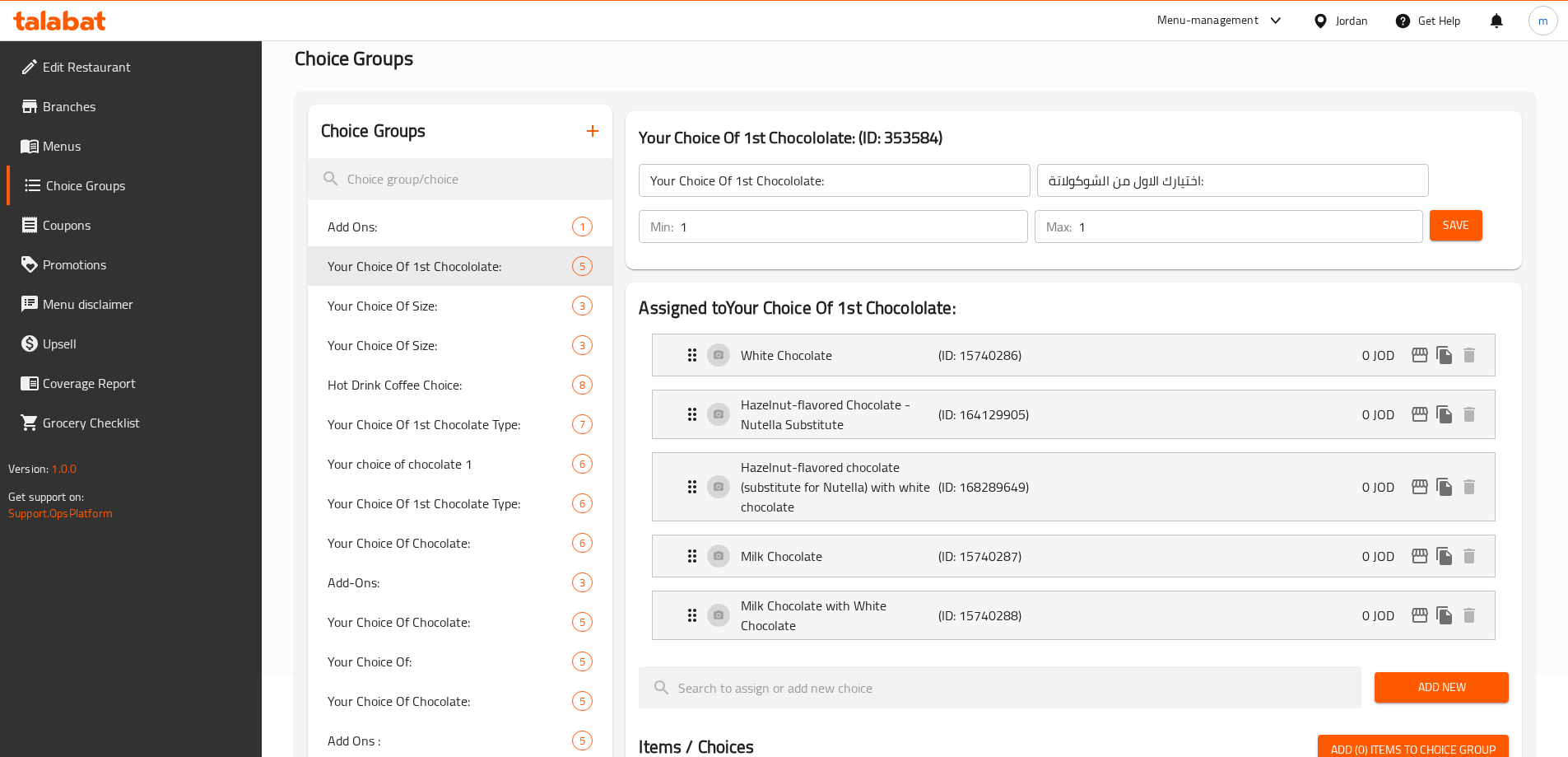
click at [845, 345] on nav "White Chocolate (ID: 15740286) 0 JOD Name (En) White Chocolate Name (En) Name (…" at bounding box center [1074, 486] width 870 height 333
click at [859, 394] on p "Hazelnut-flavored Chocolate - Nutella Substitute" at bounding box center [839, 414] width 197 height 39
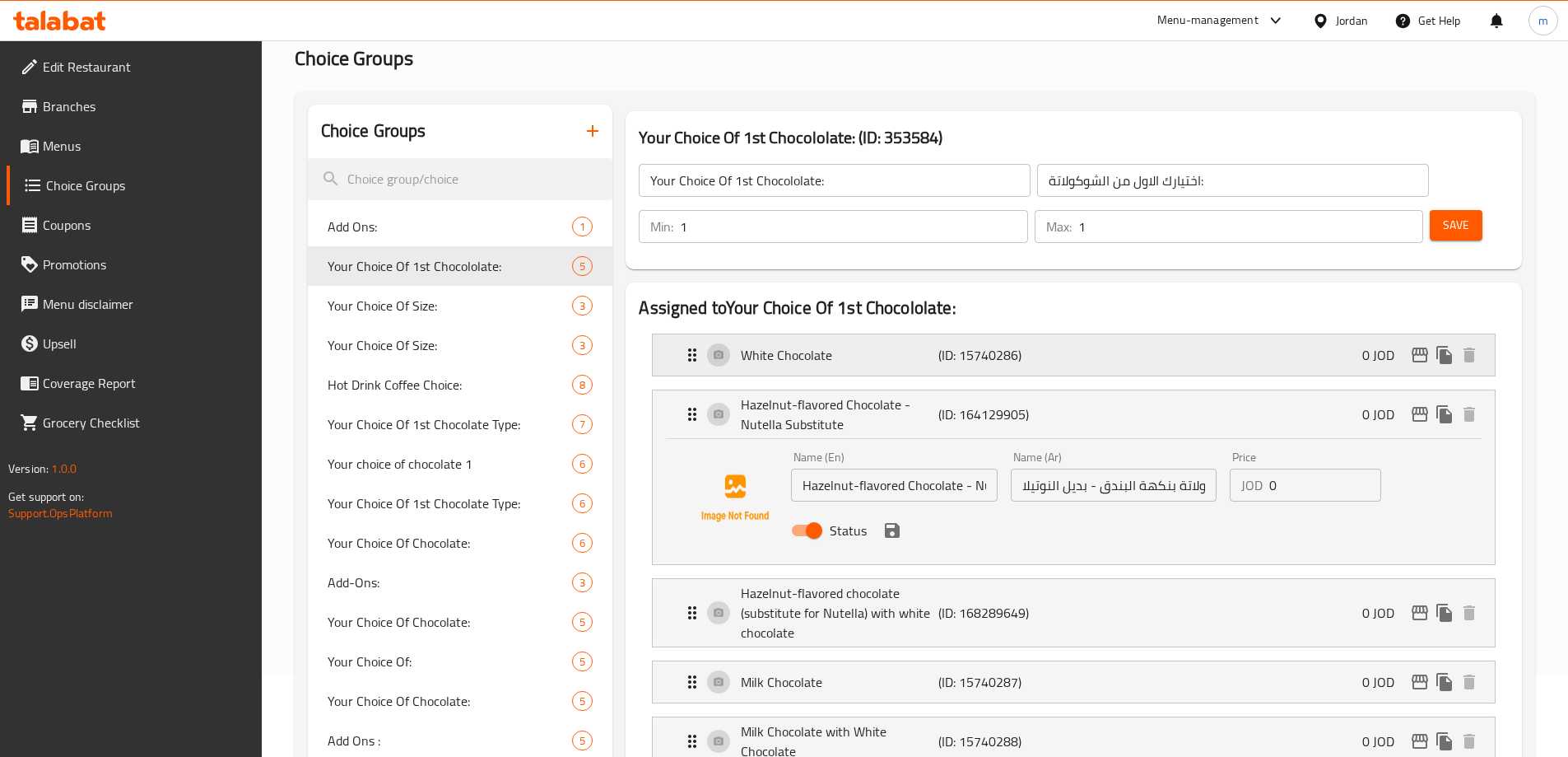
click at [821, 345] on p "White Chocolate" at bounding box center [839, 354] width 197 height 20
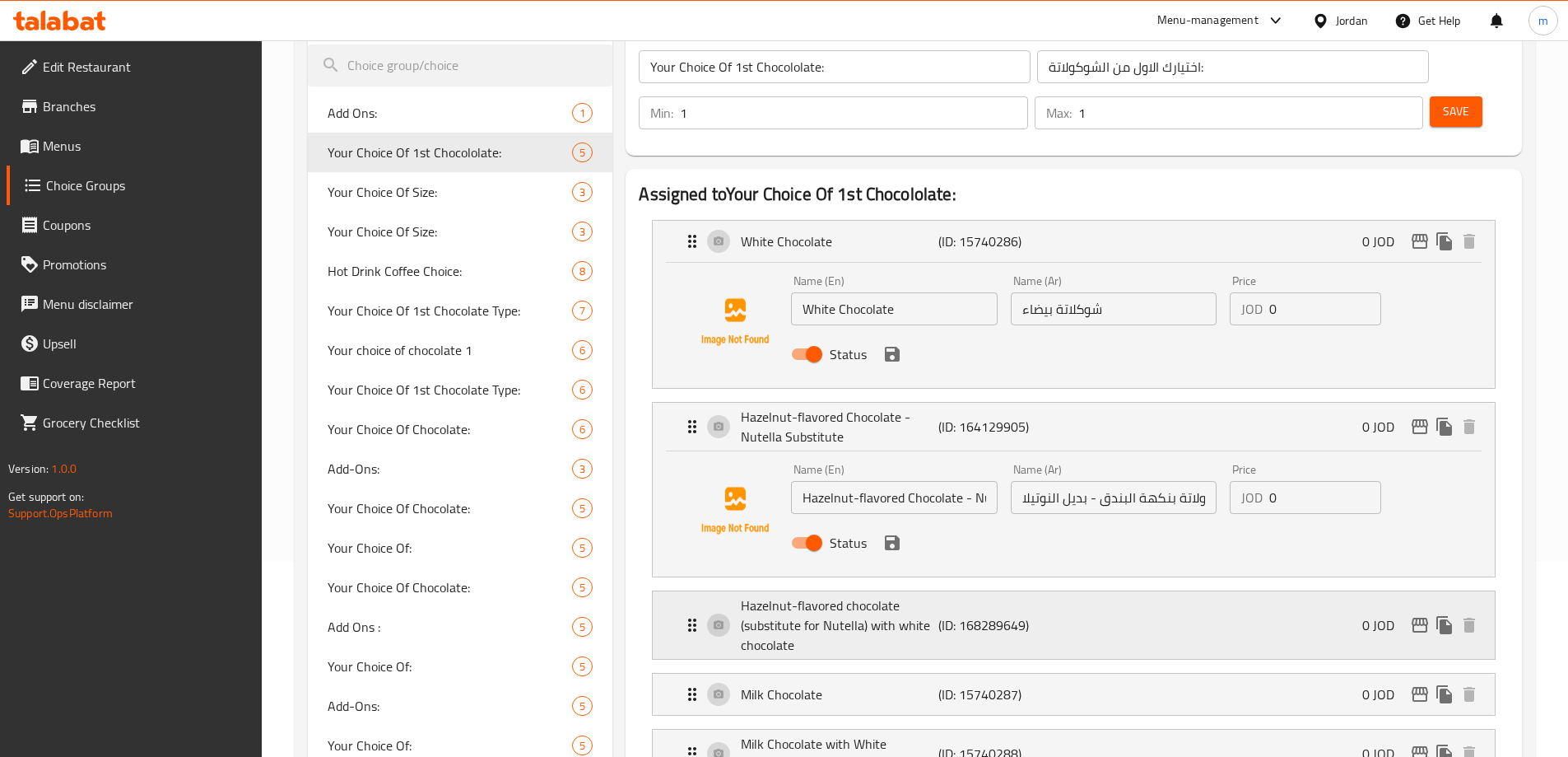
scroll to position [329, 0]
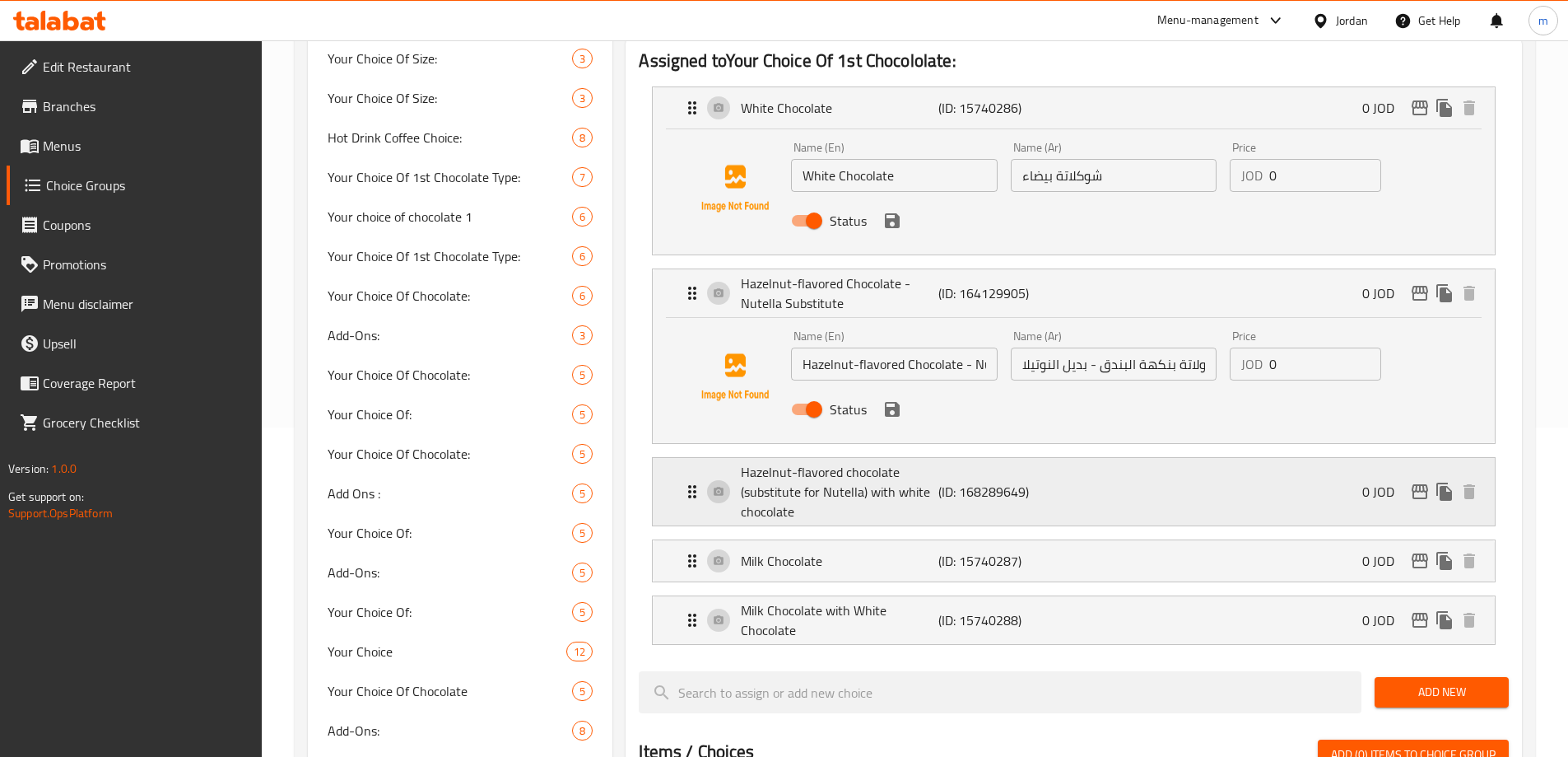
click at [858, 462] on p "Hazelnut-flavored chocolate (substitute for Nutella) with white chocolate" at bounding box center [839, 491] width 197 height 59
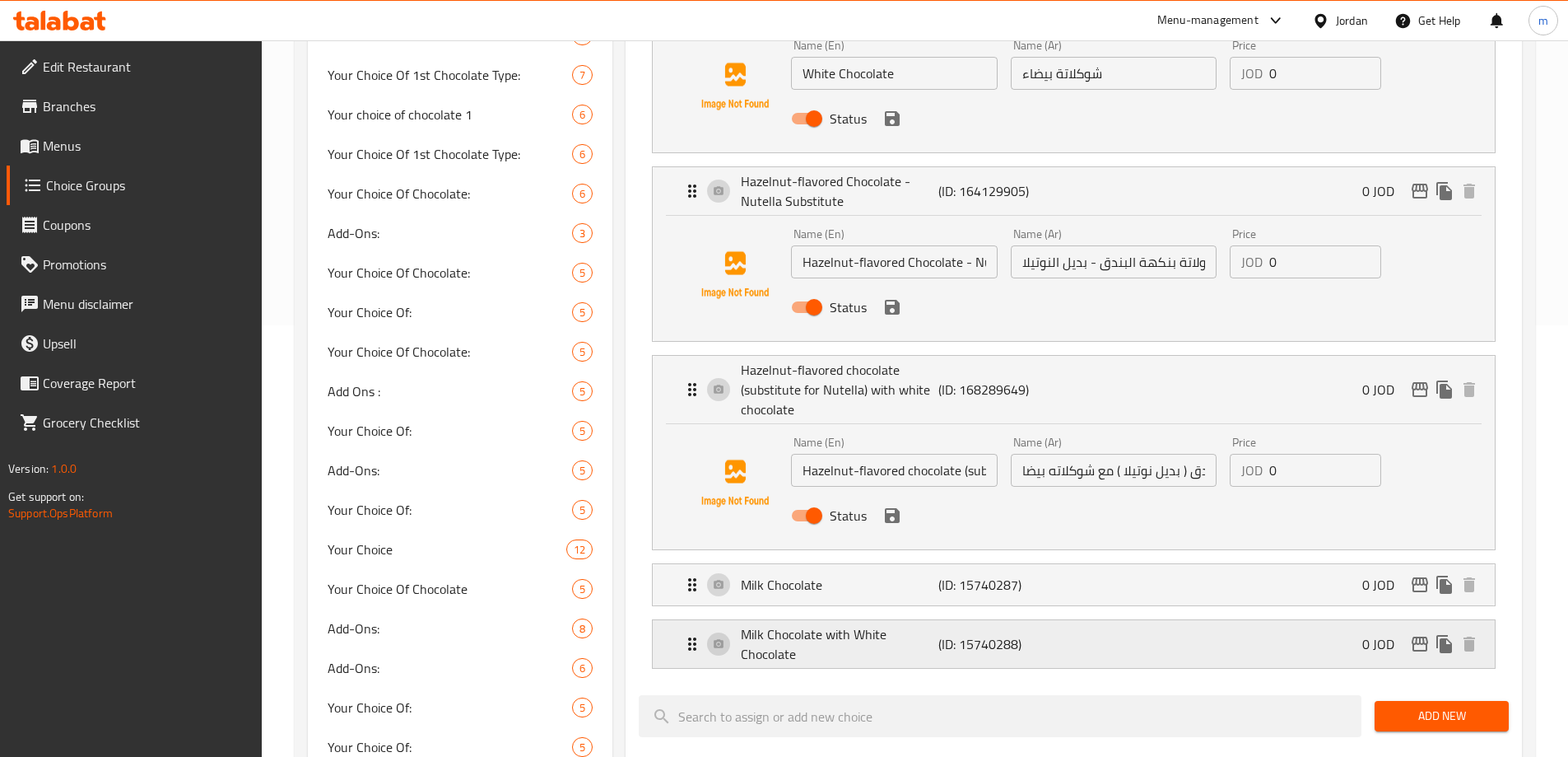
scroll to position [576, 0]
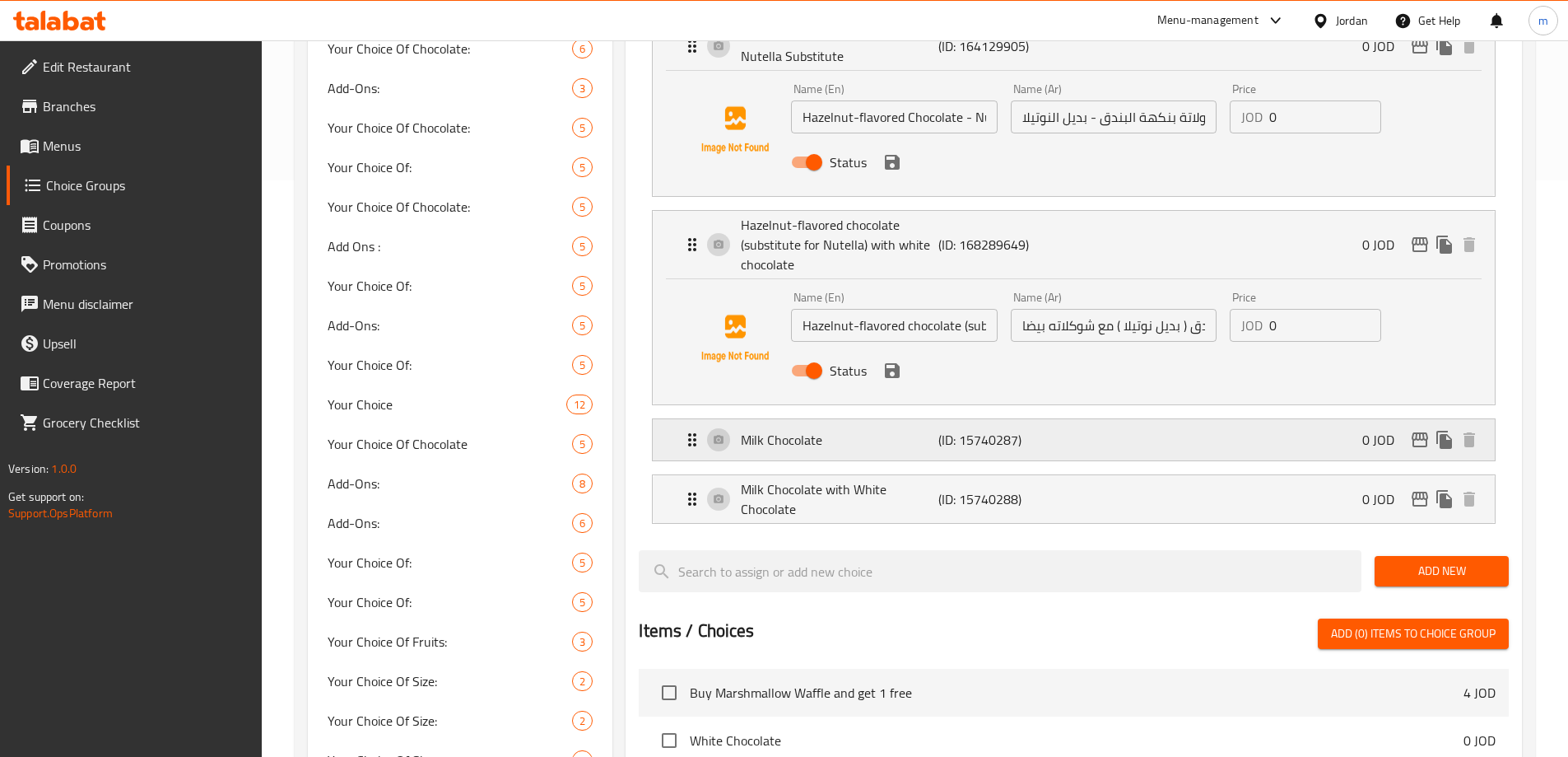
click at [845, 430] on p "Milk Chocolate" at bounding box center [839, 440] width 197 height 20
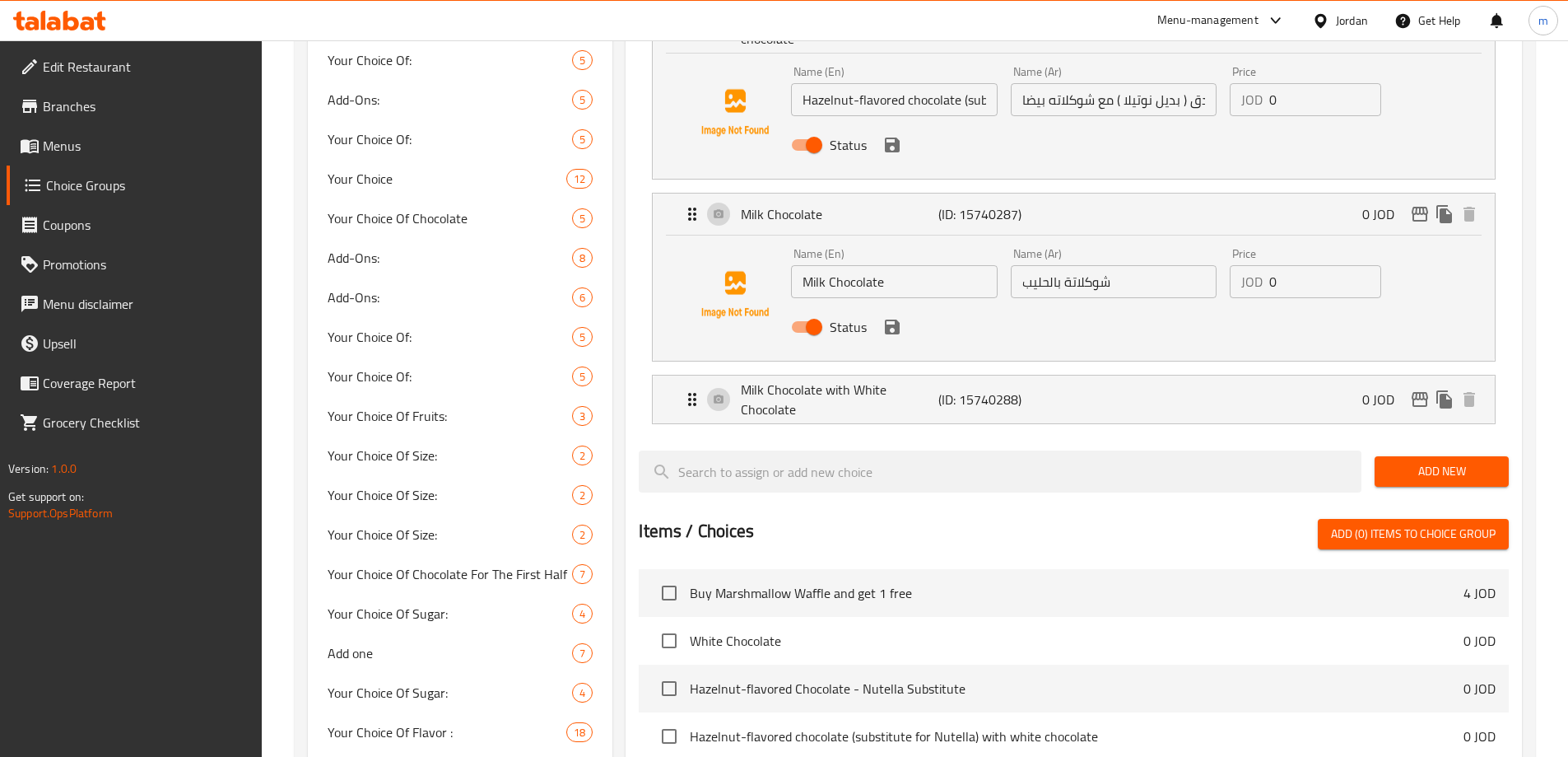
scroll to position [824, 0]
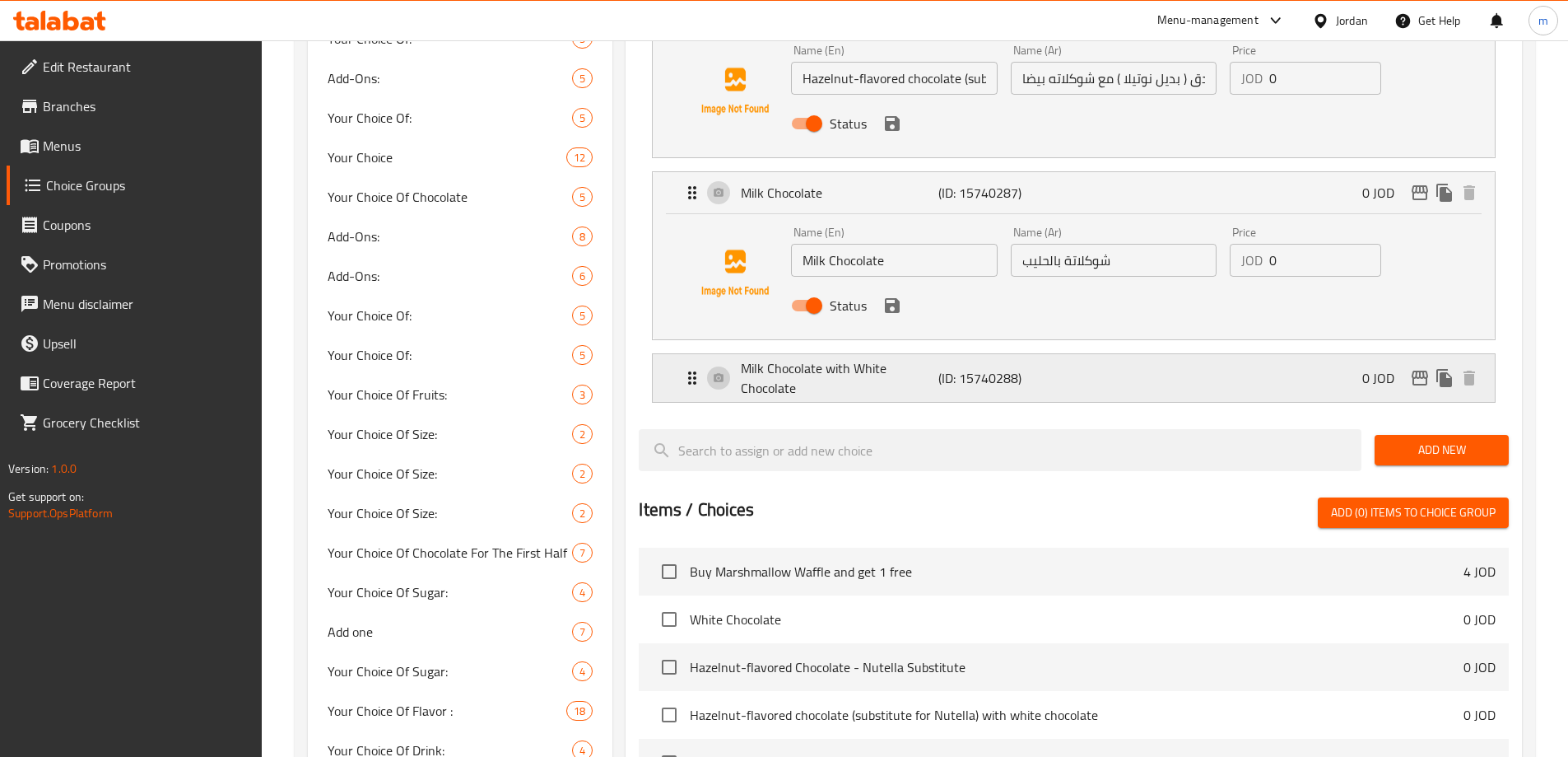
drag, startPoint x: 837, startPoint y: 334, endPoint x: 857, endPoint y: 352, distance: 26.9
click at [837, 358] on p "Milk Chocolate with White Chocolate" at bounding box center [839, 378] width 197 height 39
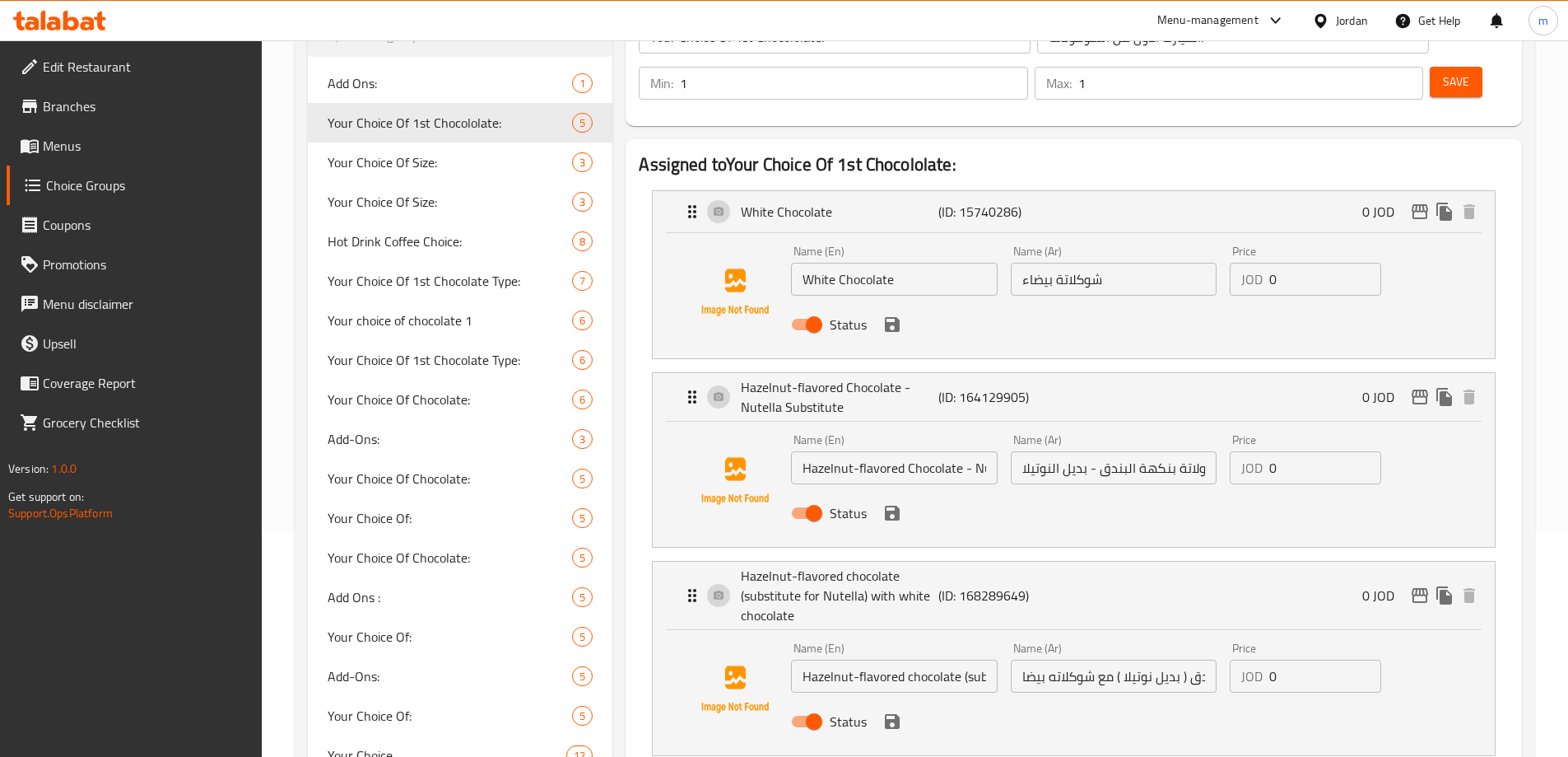
scroll to position [0, 0]
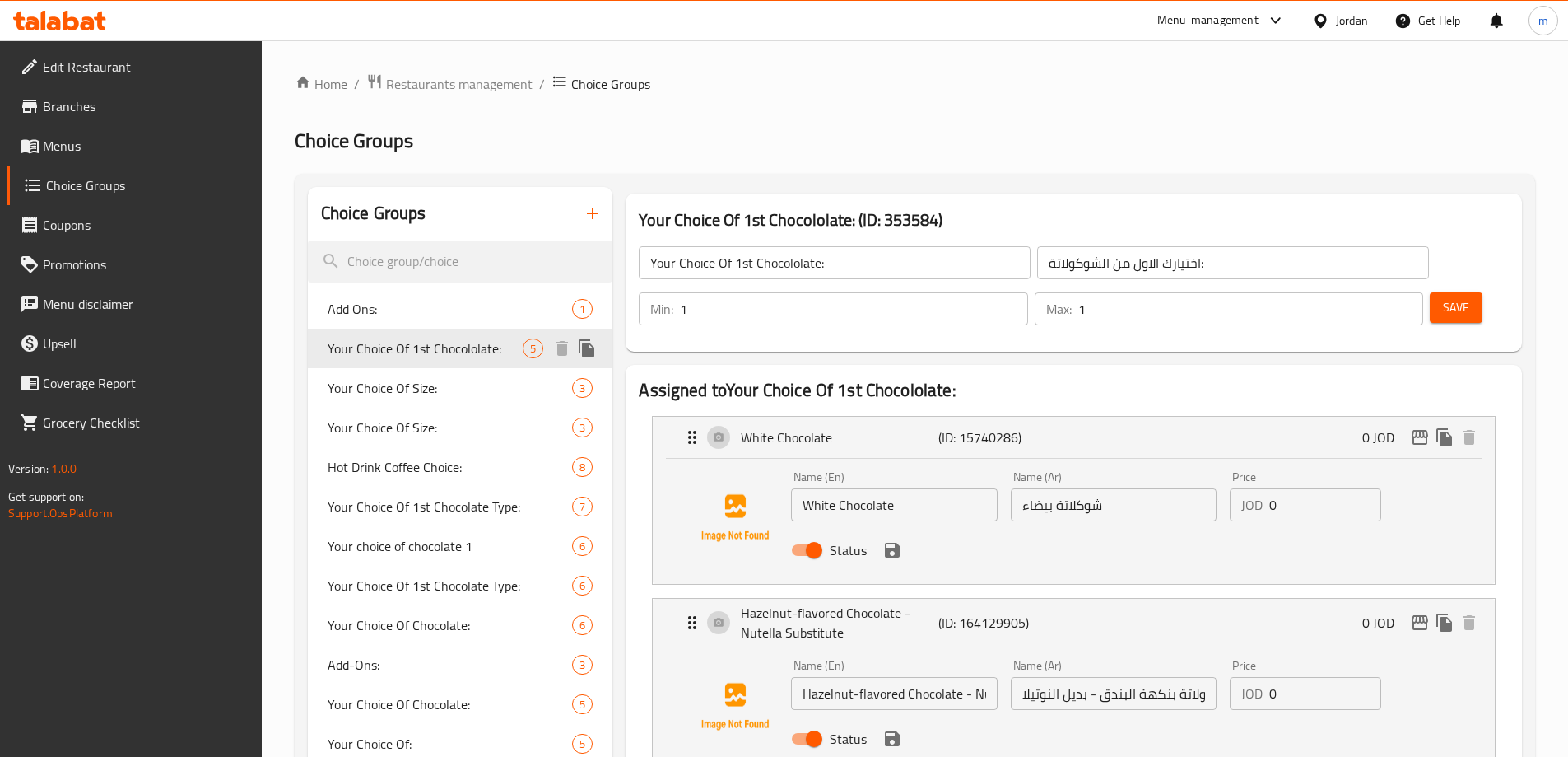
click at [457, 353] on span "Your Choice Of 1st Chocololate:" at bounding box center [426, 348] width 196 height 20
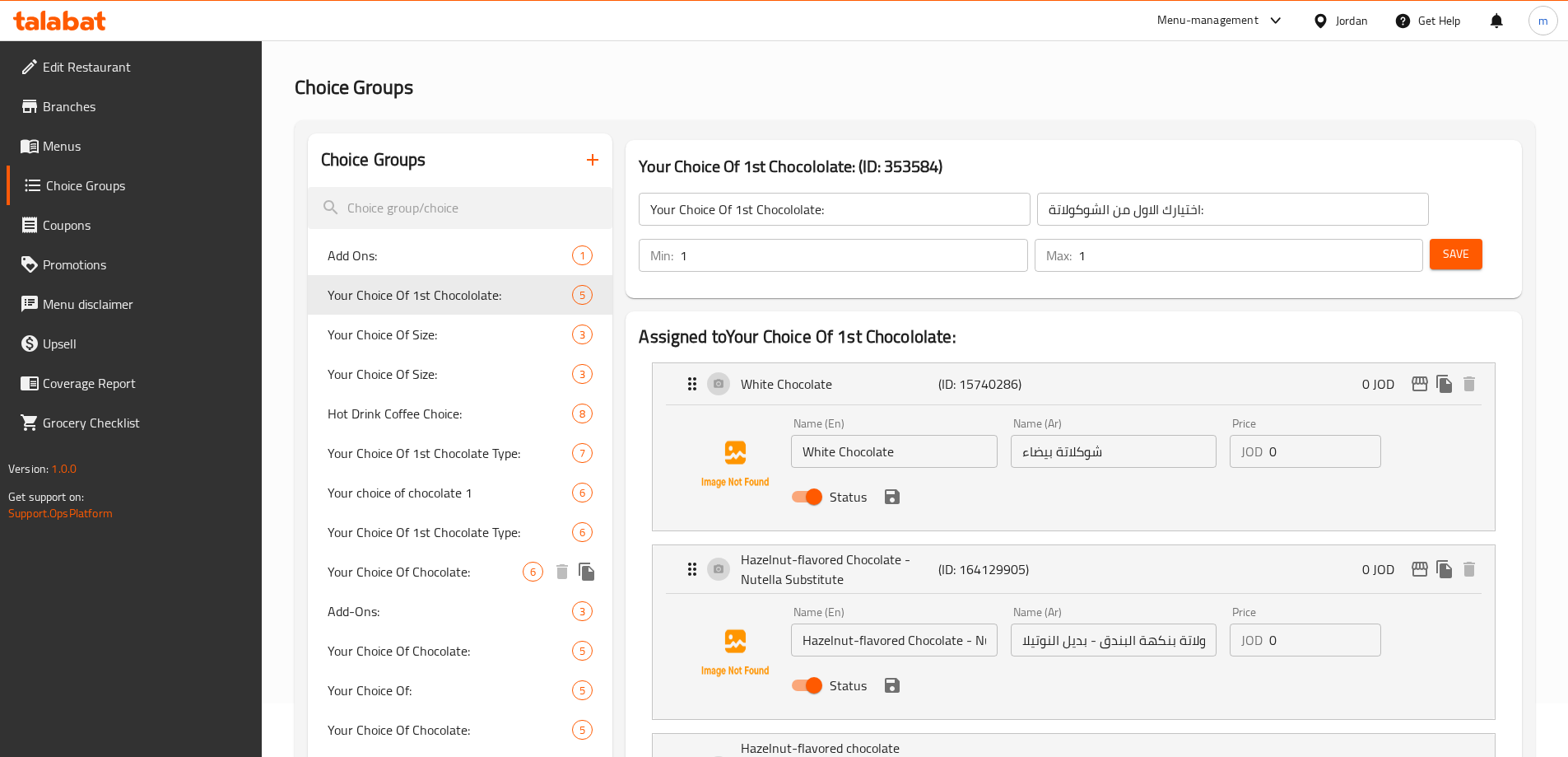
scroll to position [82, 0]
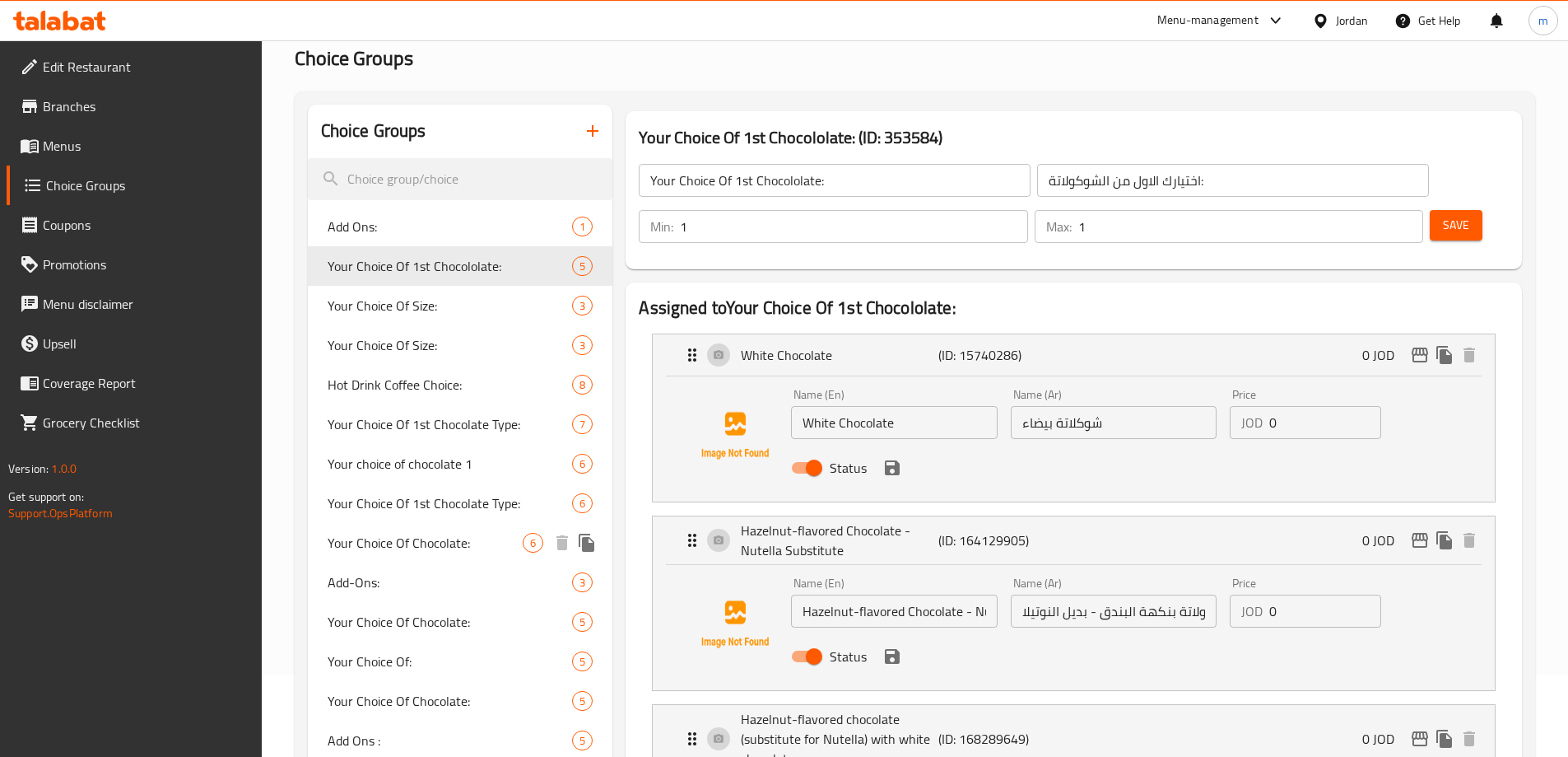
drag, startPoint x: 470, startPoint y: 543, endPoint x: 497, endPoint y: 548, distance: 27.5
click at [471, 543] on span "Your Choice Of Chocolate:" at bounding box center [426, 542] width 196 height 20
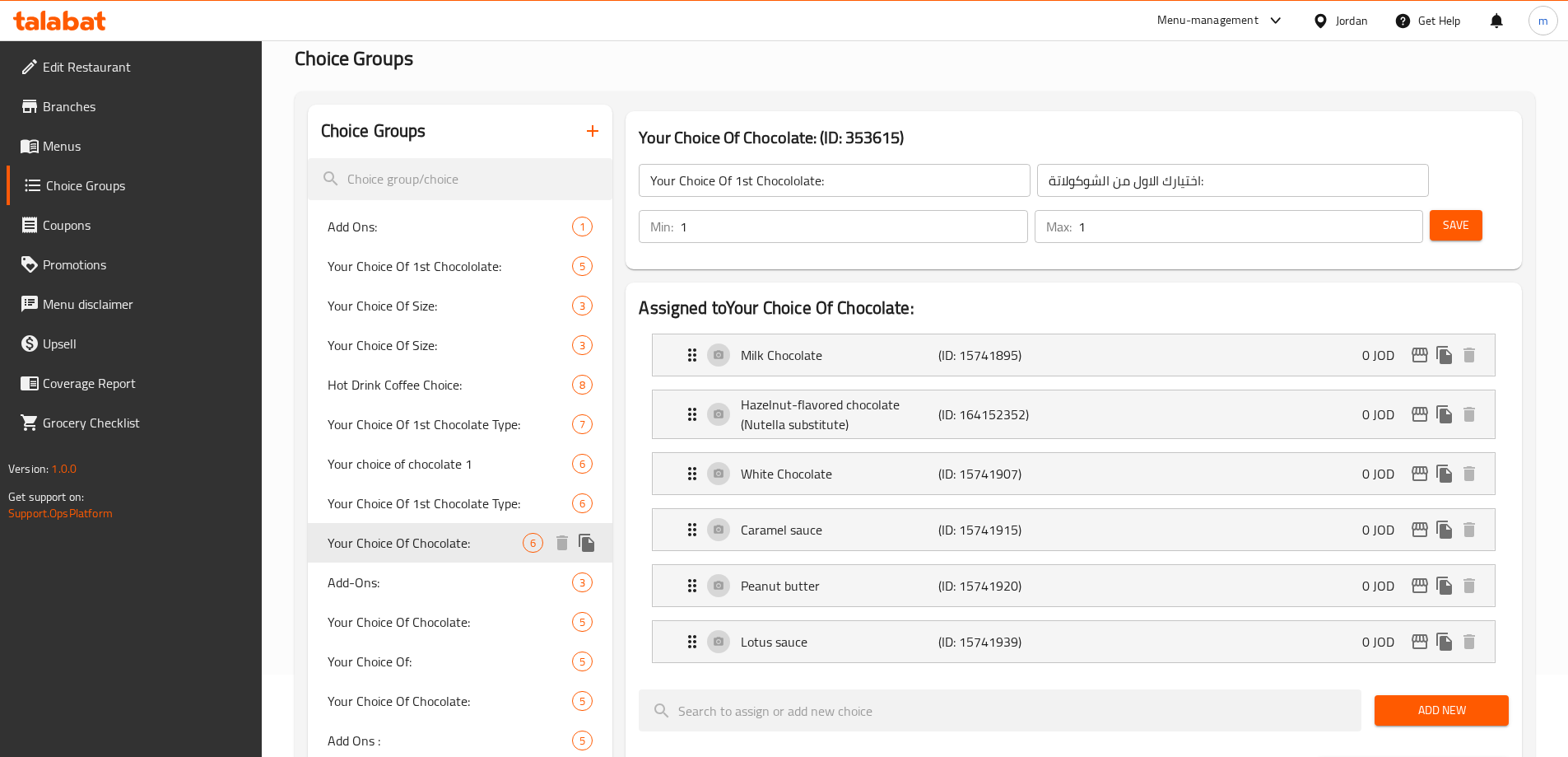
type input "Your Choice Of Chocolate:"
type input "اختيارك من الشوكولاتة:"
type input "2"
click at [892, 683] on div at bounding box center [1000, 710] width 736 height 55
click at [1015, 295] on h2 "Assigned to Your Choice Of Chocolate:" at bounding box center [1074, 307] width 870 height 25
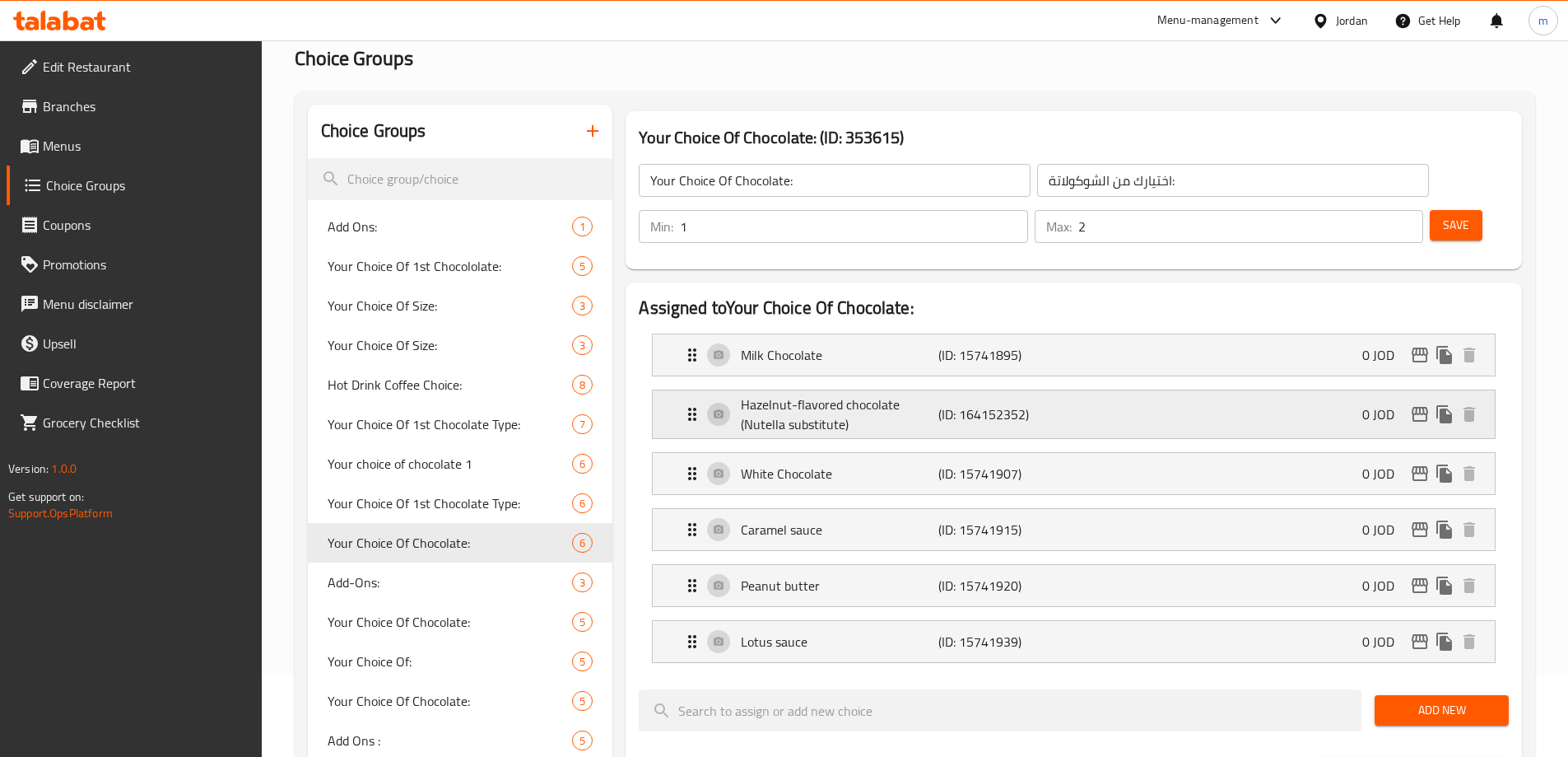
click at [891, 394] on p "Hazelnut-flavored chocolate (Nutella substitute)" at bounding box center [839, 414] width 197 height 39
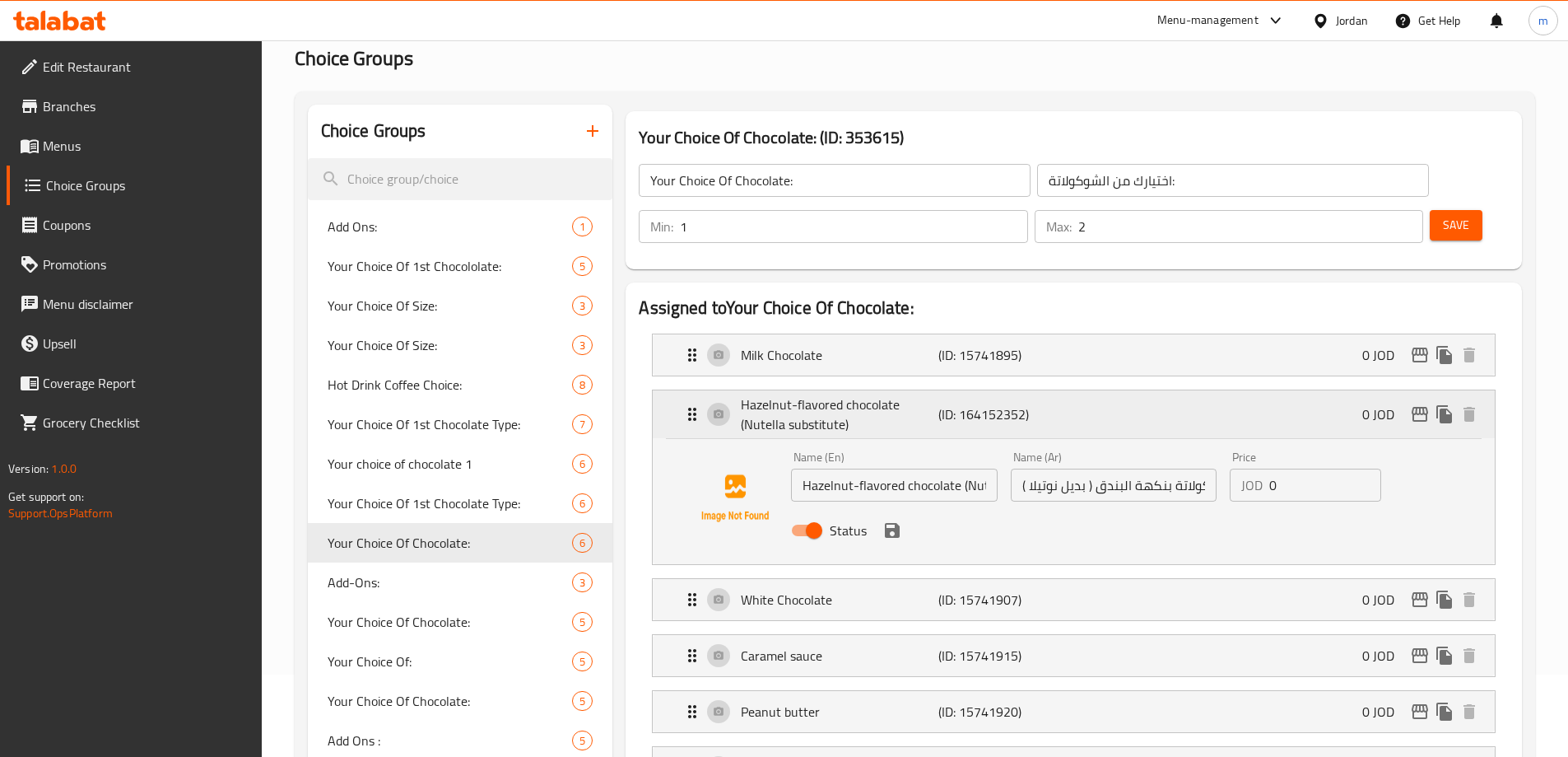
click at [852, 394] on p "Hazelnut-flavored chocolate (Nutella substitute)" at bounding box center [839, 414] width 197 height 39
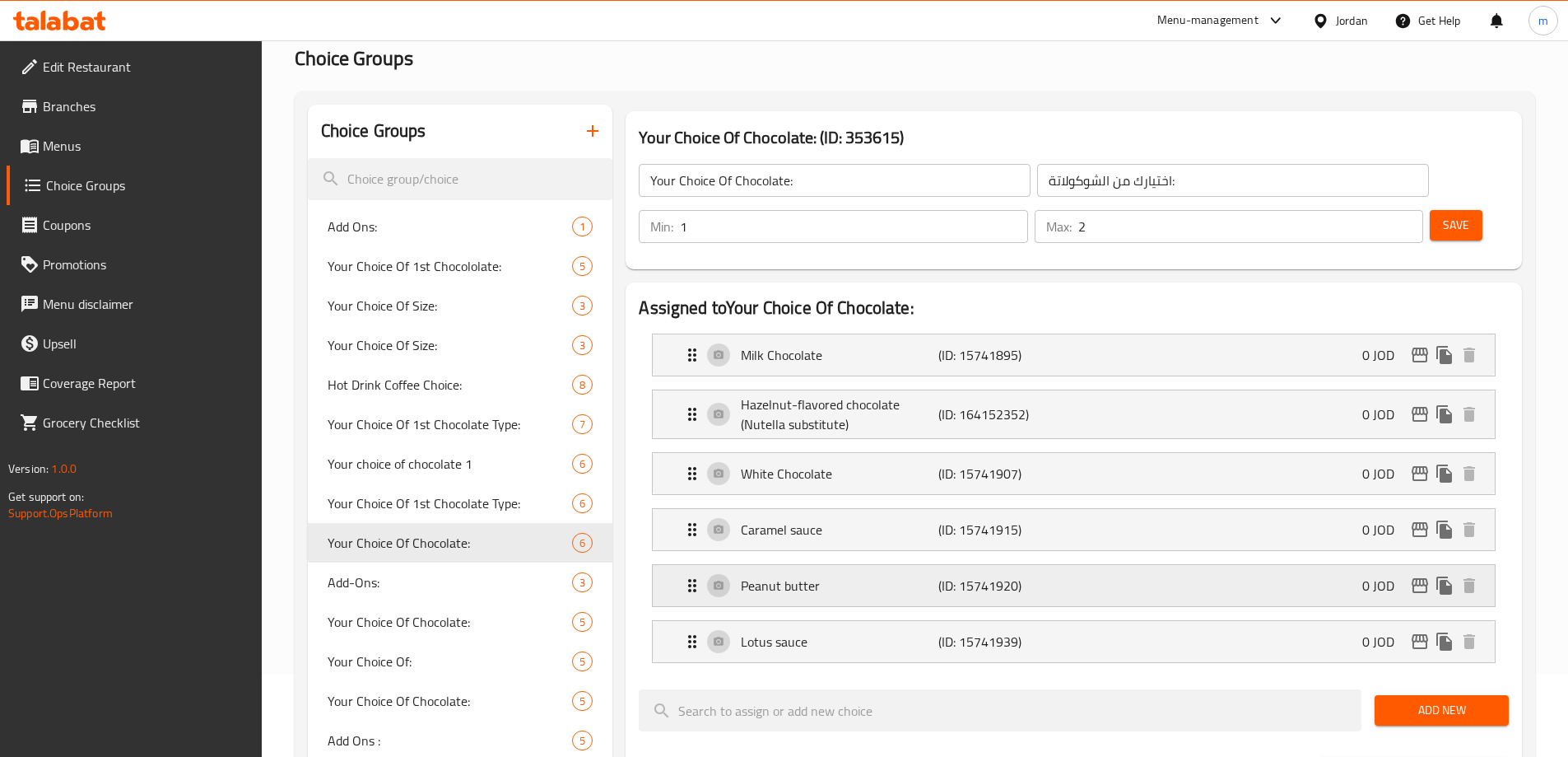
click at [816, 565] on div "Peanut butter (ID: 15741920) 0 JOD" at bounding box center [1078, 585] width 793 height 41
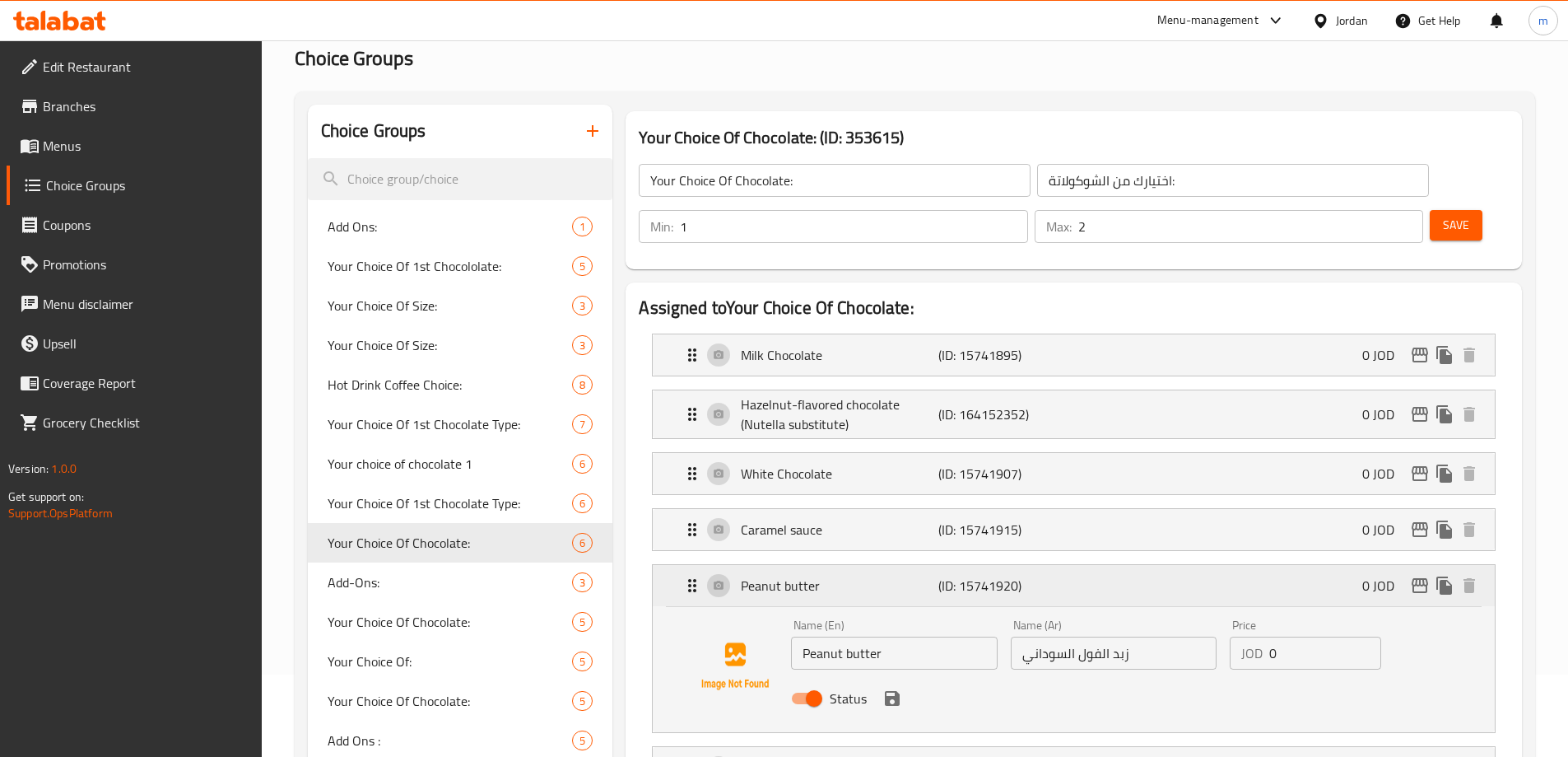
click at [845, 575] on p "Peanut butter" at bounding box center [839, 585] width 197 height 20
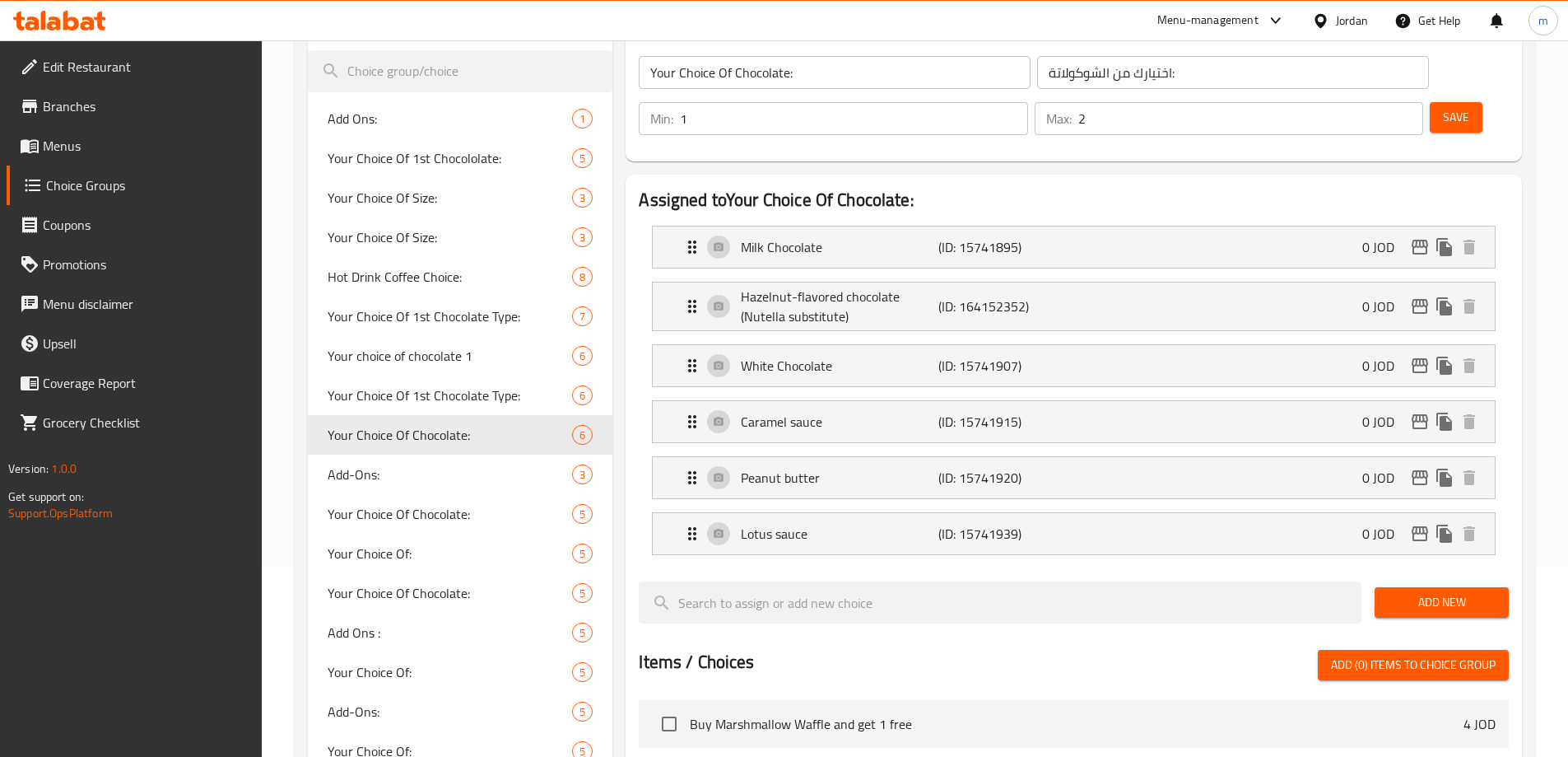
scroll to position [247, 0]
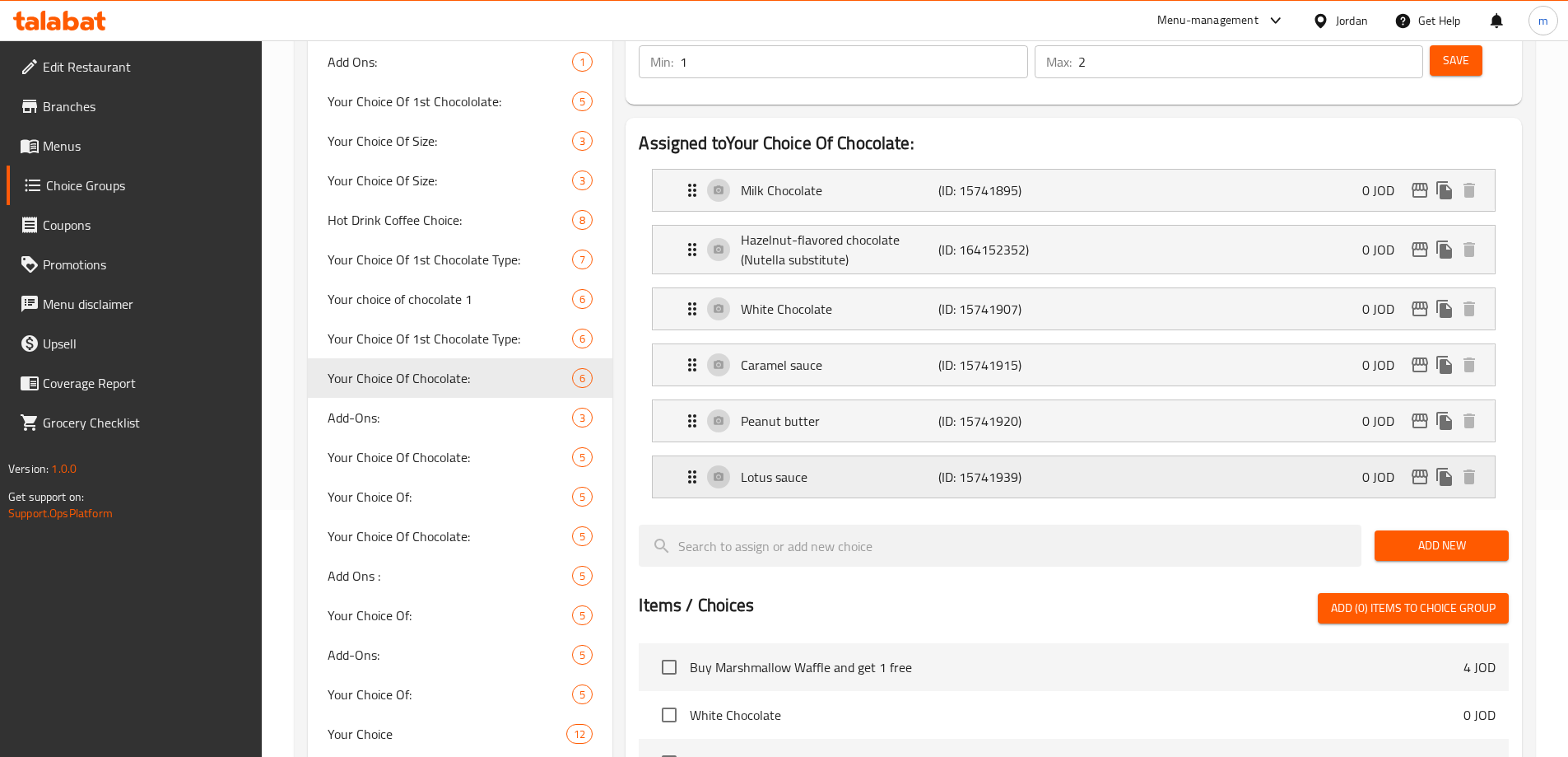
click at [873, 467] on p "Lotus sauce" at bounding box center [839, 476] width 197 height 20
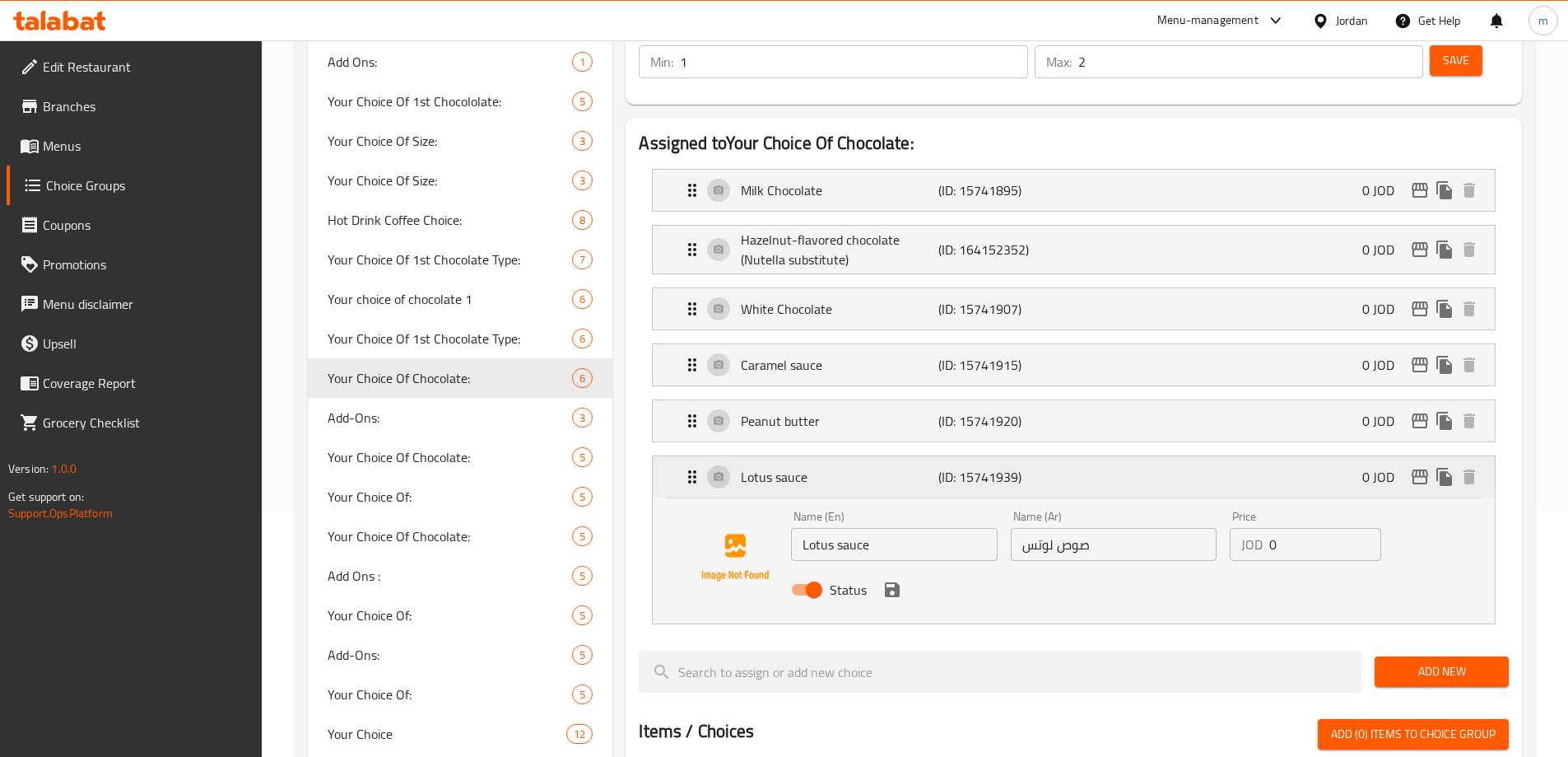
click at [862, 457] on div "Lotus sauce (ID: 15741939) 0 JOD" at bounding box center [1078, 477] width 793 height 41
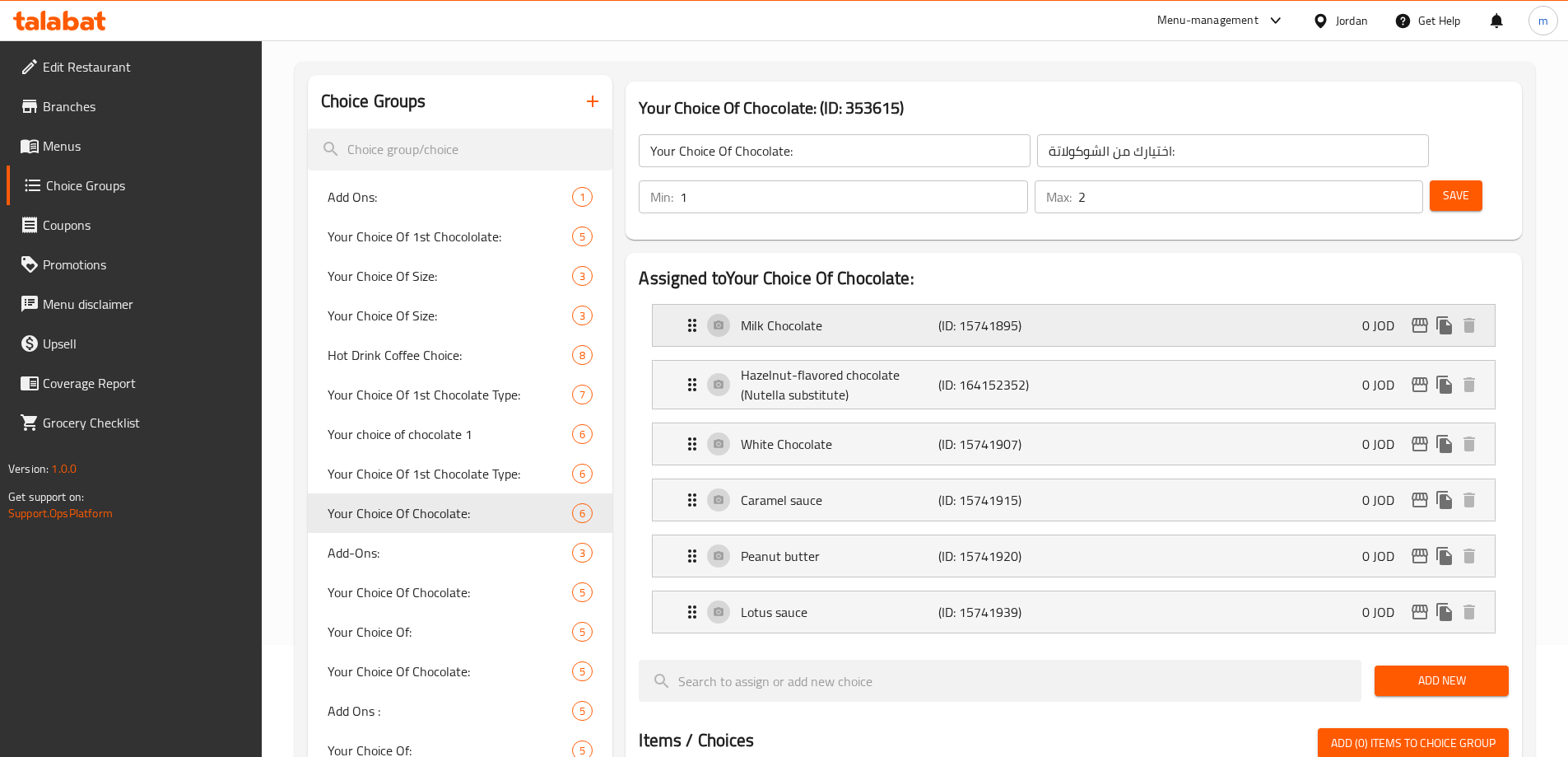
scroll to position [0, 0]
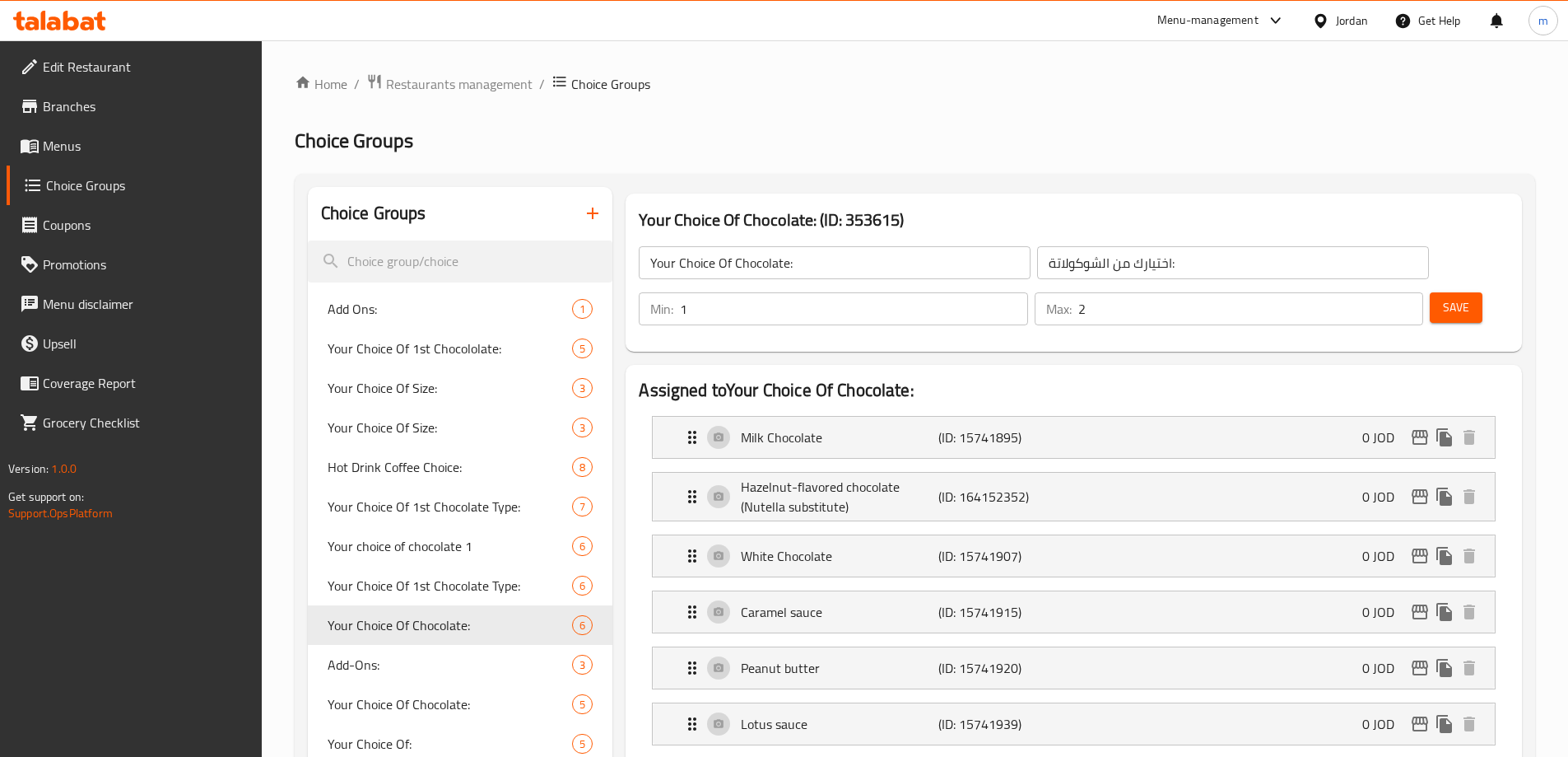
click at [1289, 378] on h2 "Assigned to Your Choice Of Chocolate:" at bounding box center [1074, 390] width 870 height 25
click at [1218, 131] on h2 "Choice Groups" at bounding box center [915, 141] width 1240 height 26
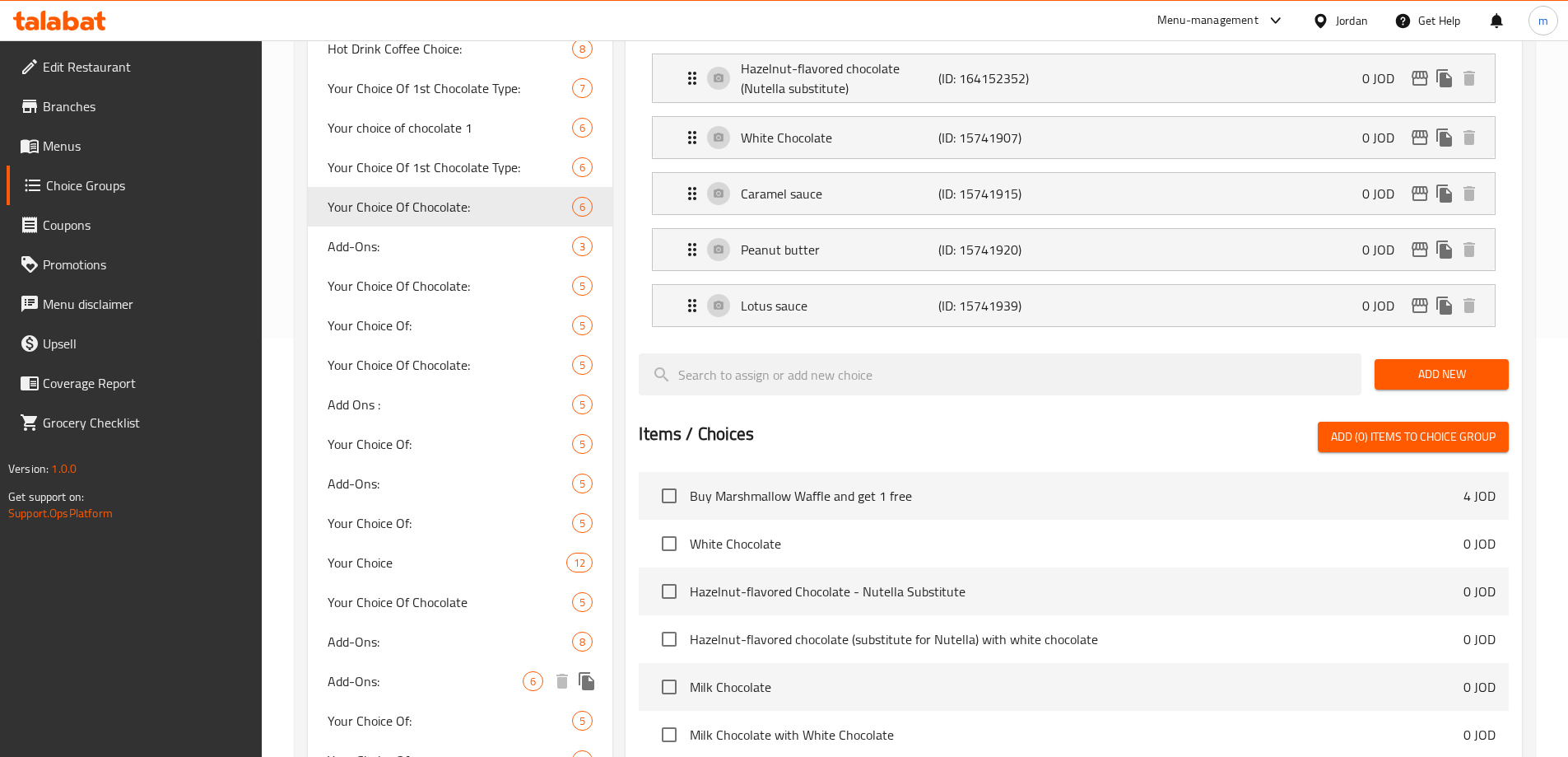
scroll to position [659, 0]
